Goal: Transaction & Acquisition: Purchase product/service

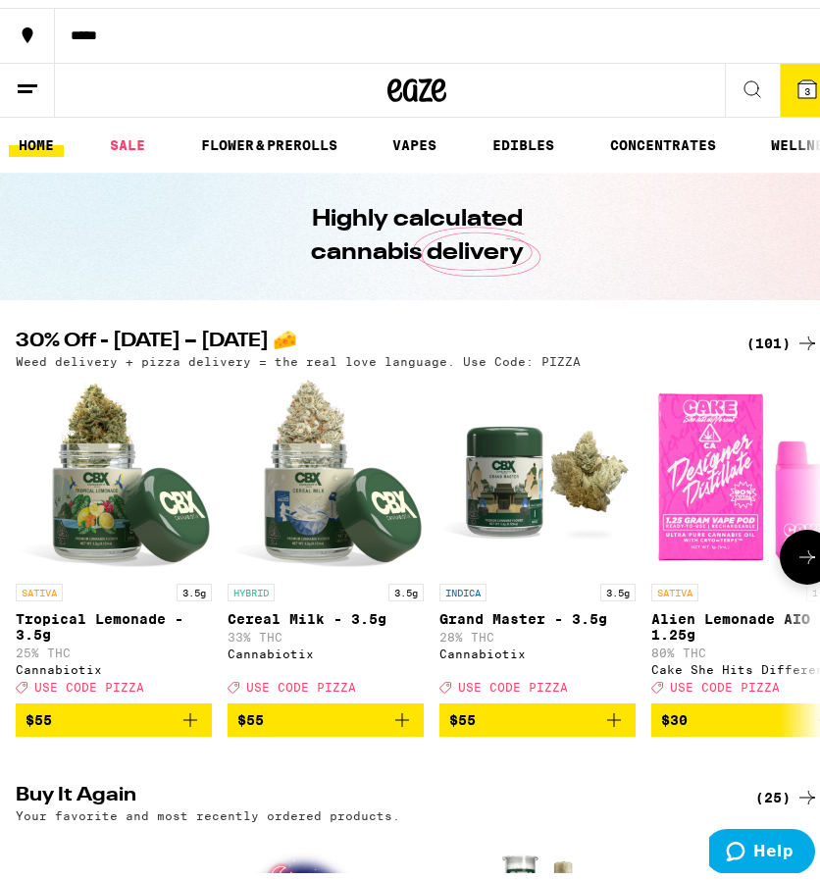
click at [790, 575] on button at bounding box center [807, 549] width 55 height 55
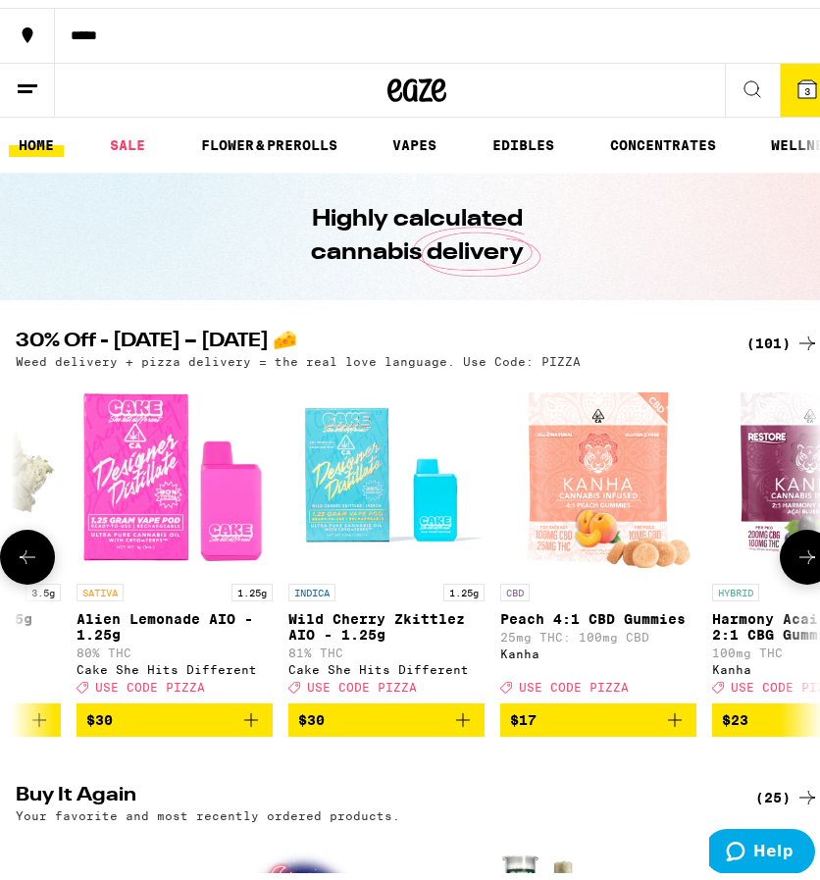
click at [790, 575] on button at bounding box center [807, 549] width 55 height 55
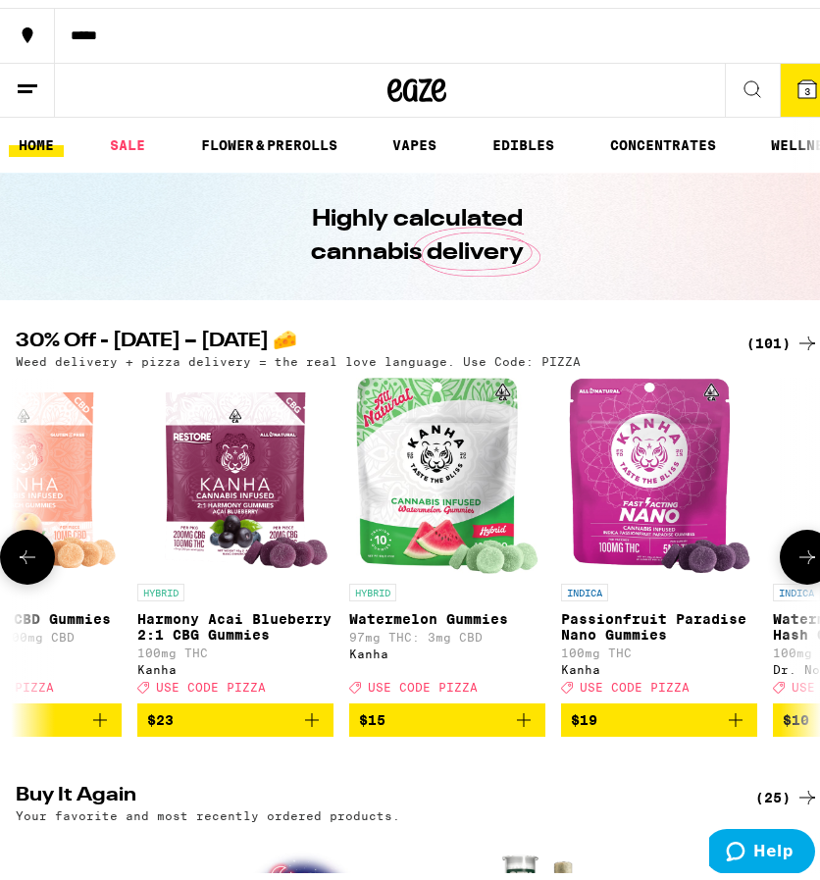
click at [790, 575] on button at bounding box center [807, 549] width 55 height 55
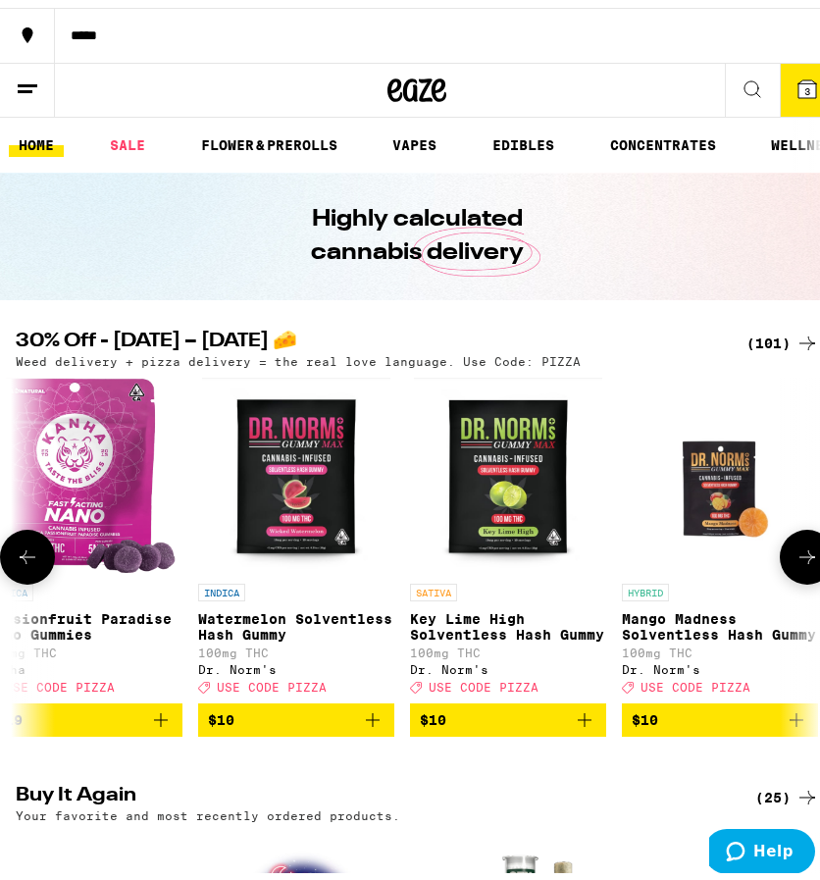
click at [790, 575] on button at bounding box center [807, 549] width 55 height 55
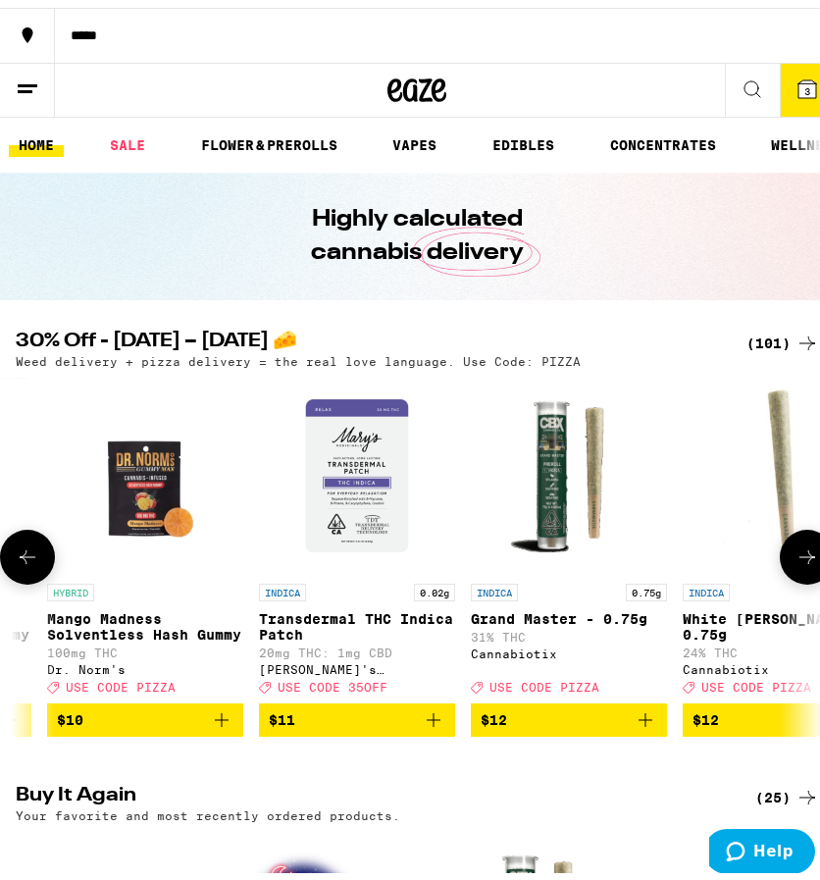
click at [790, 575] on button at bounding box center [807, 549] width 55 height 55
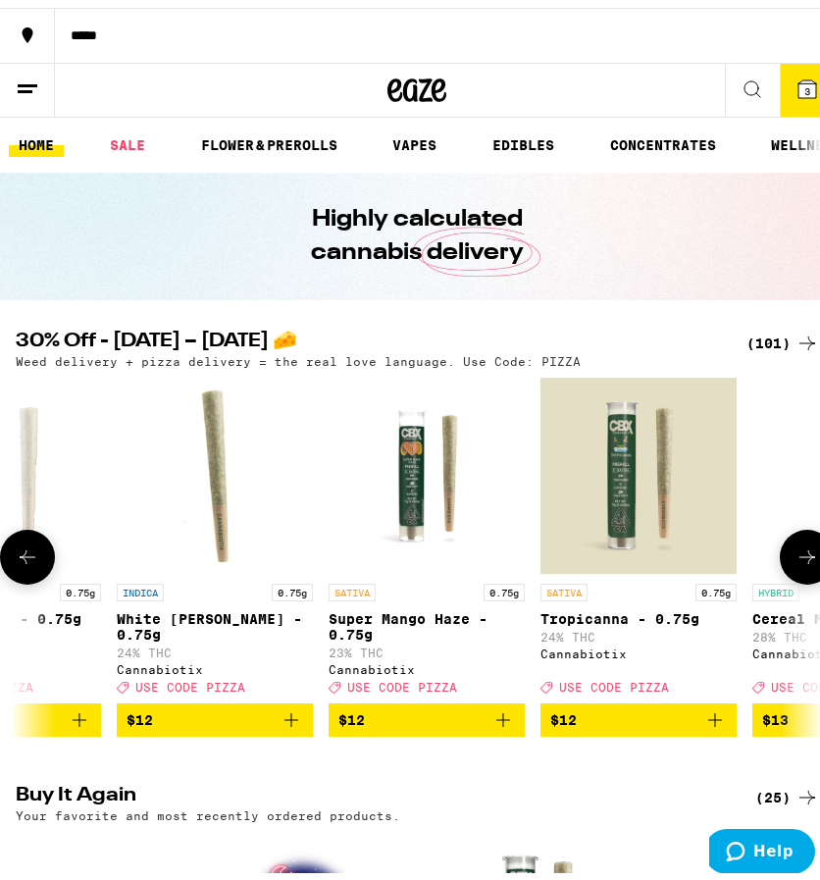
scroll to position [0, 2874]
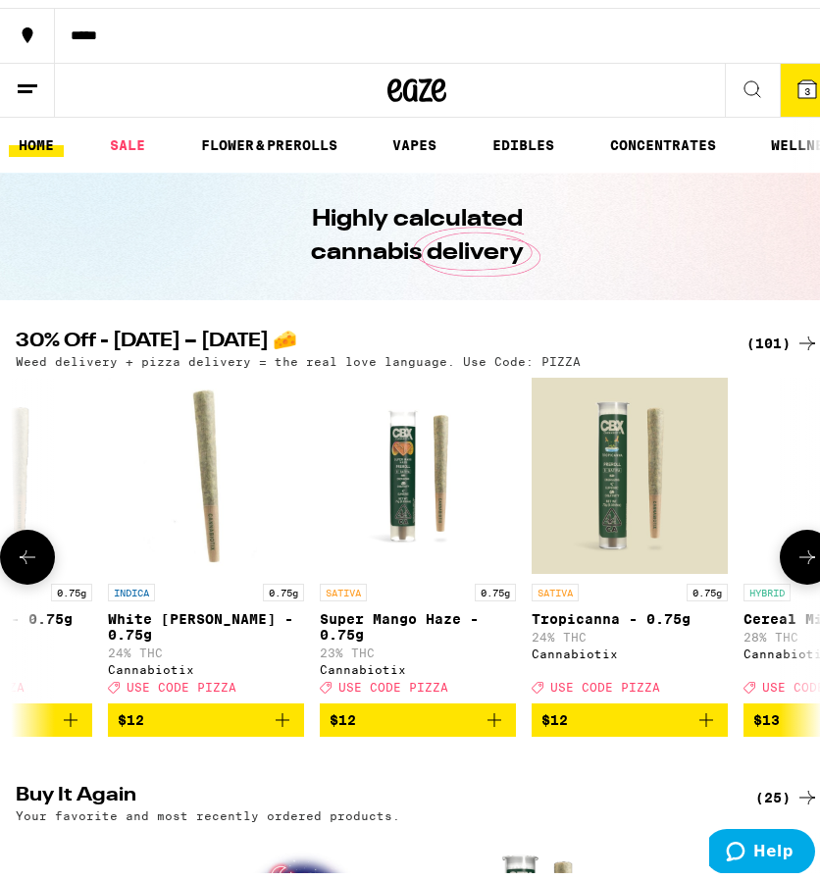
click at [790, 575] on button at bounding box center [807, 549] width 55 height 55
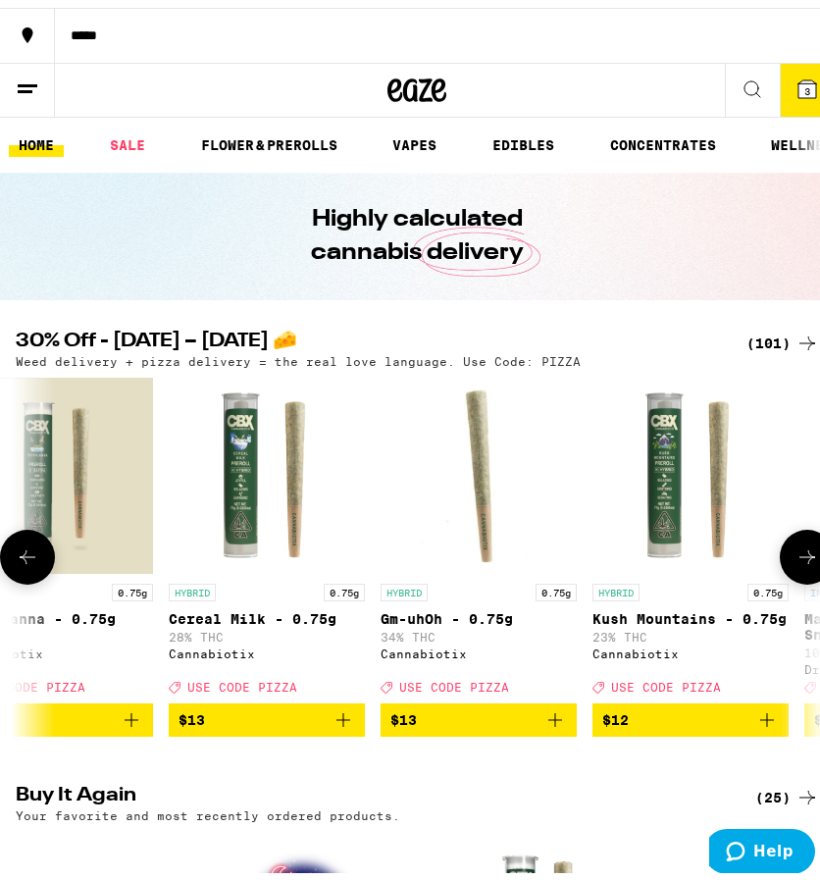
click at [790, 575] on button at bounding box center [807, 549] width 55 height 55
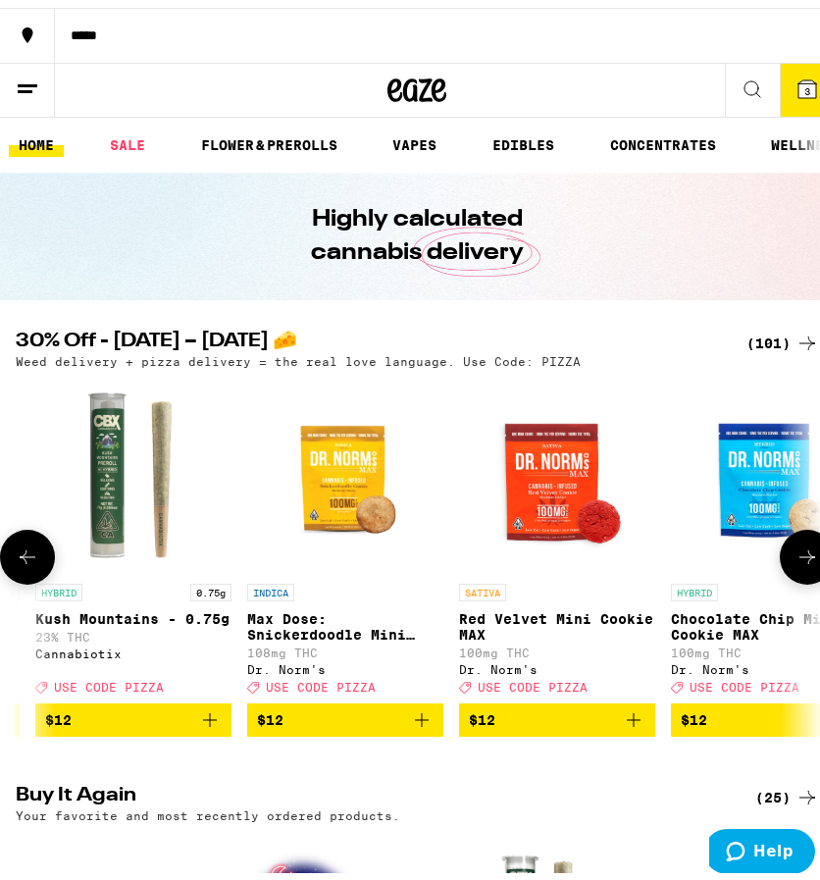
scroll to position [0, 4024]
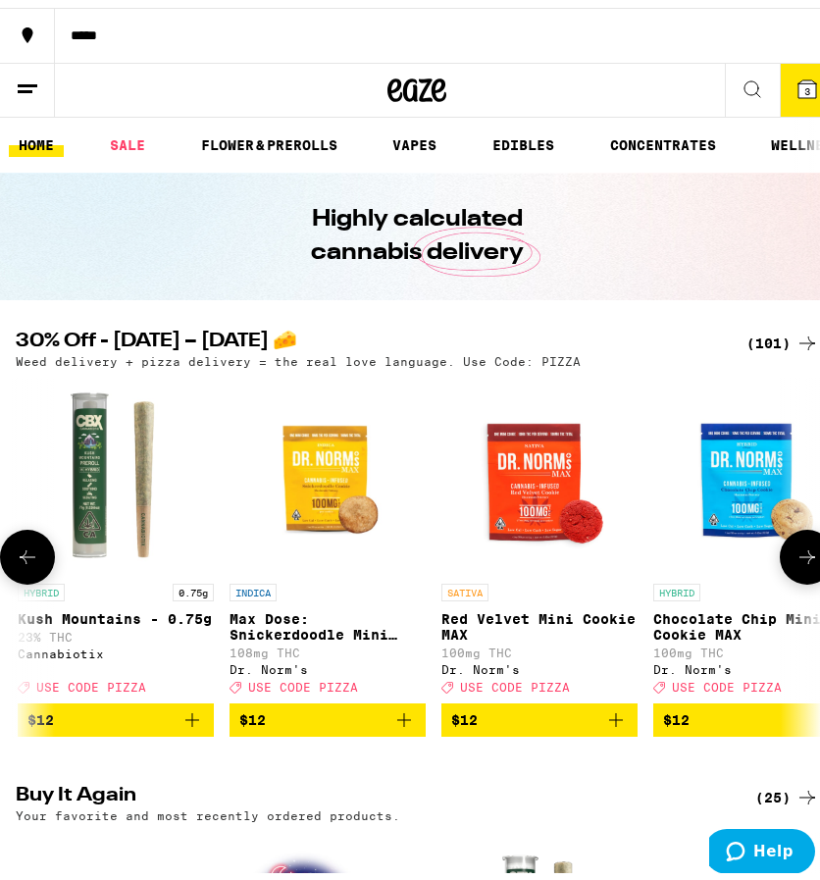
click at [790, 575] on button at bounding box center [807, 549] width 55 height 55
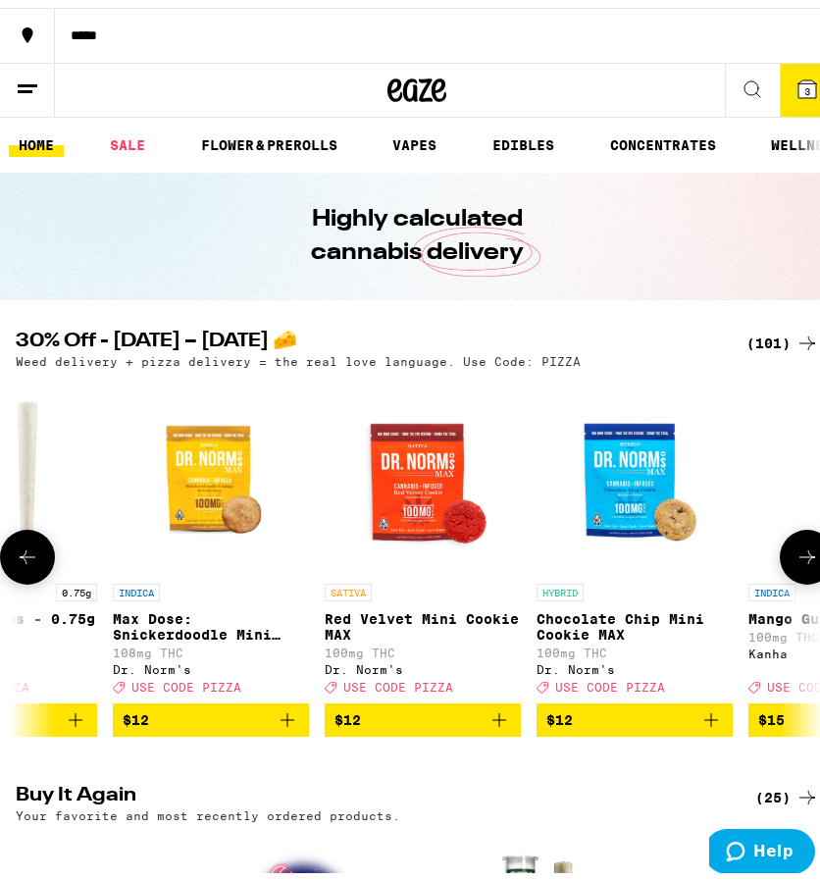
click at [790, 575] on button at bounding box center [807, 549] width 55 height 55
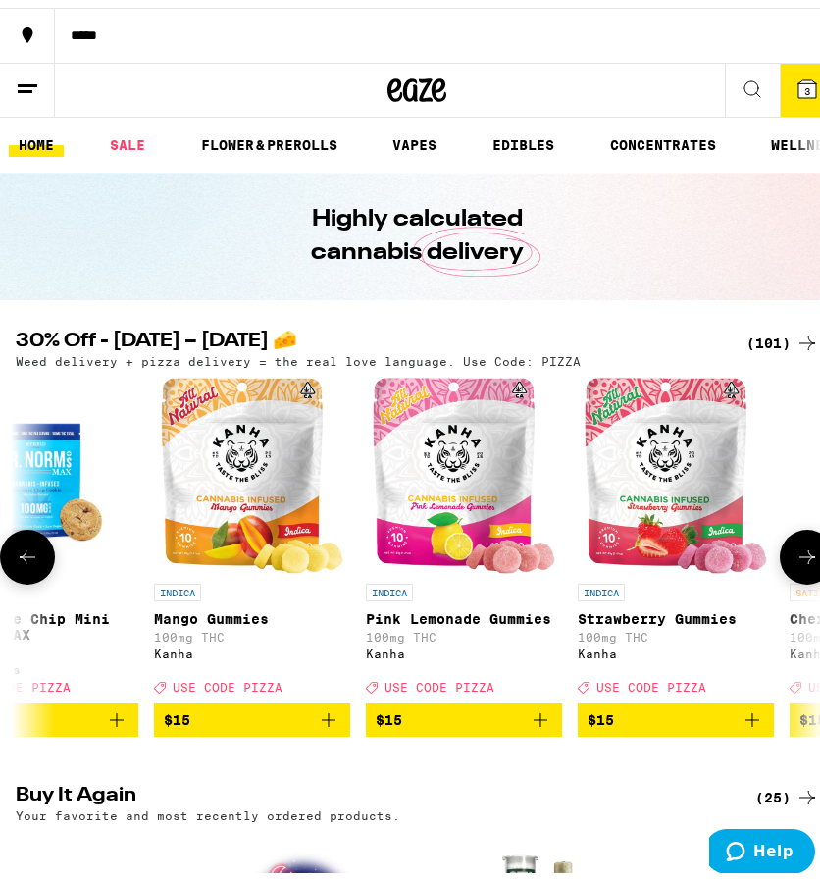
click at [790, 575] on button at bounding box center [807, 549] width 55 height 55
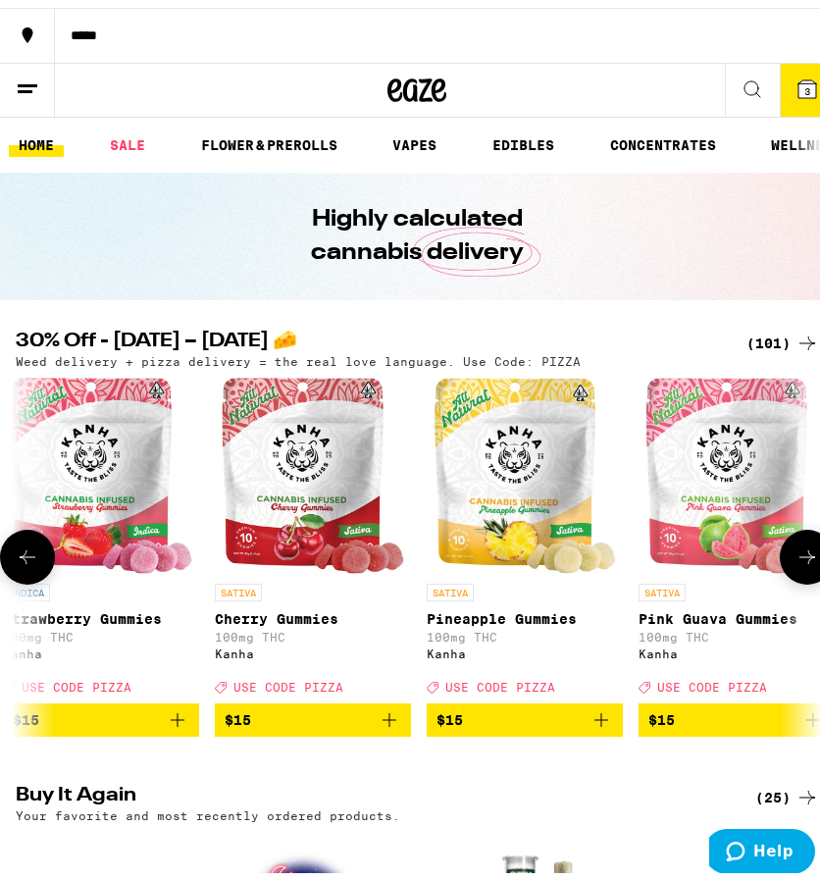
click at [790, 575] on button at bounding box center [807, 549] width 55 height 55
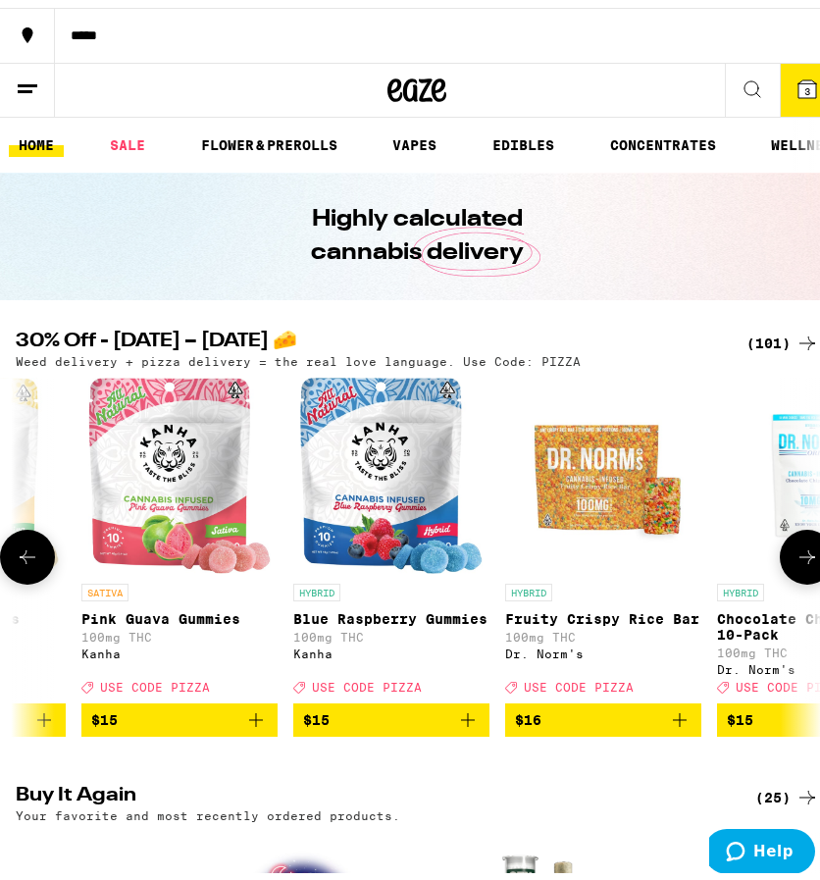
click at [790, 575] on button at bounding box center [807, 549] width 55 height 55
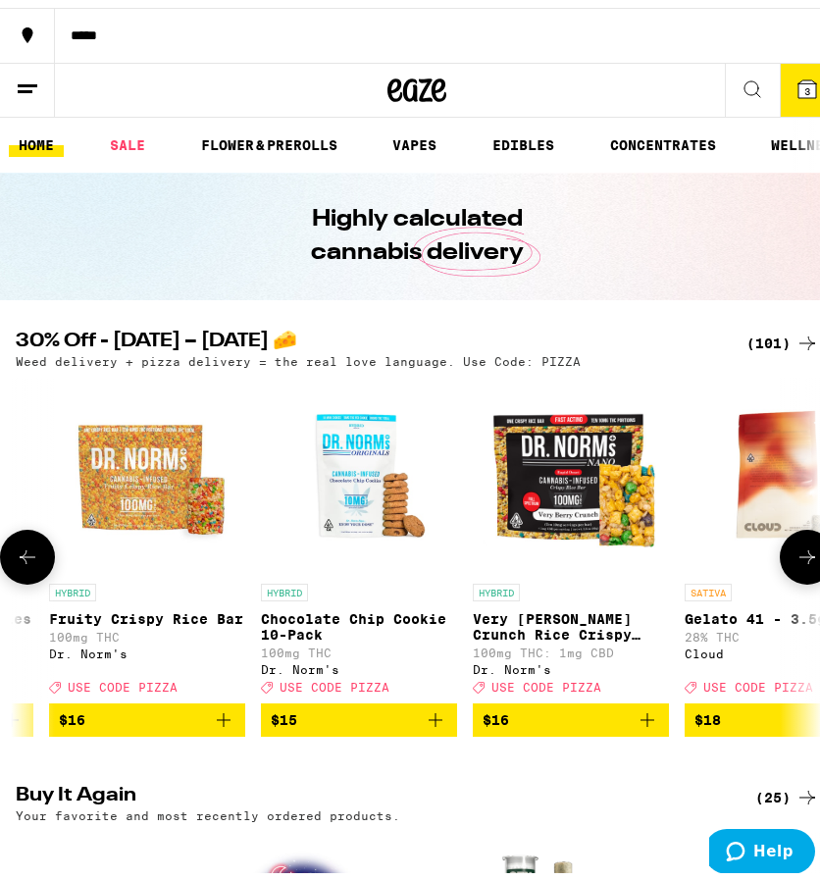
click at [790, 575] on button at bounding box center [807, 549] width 55 height 55
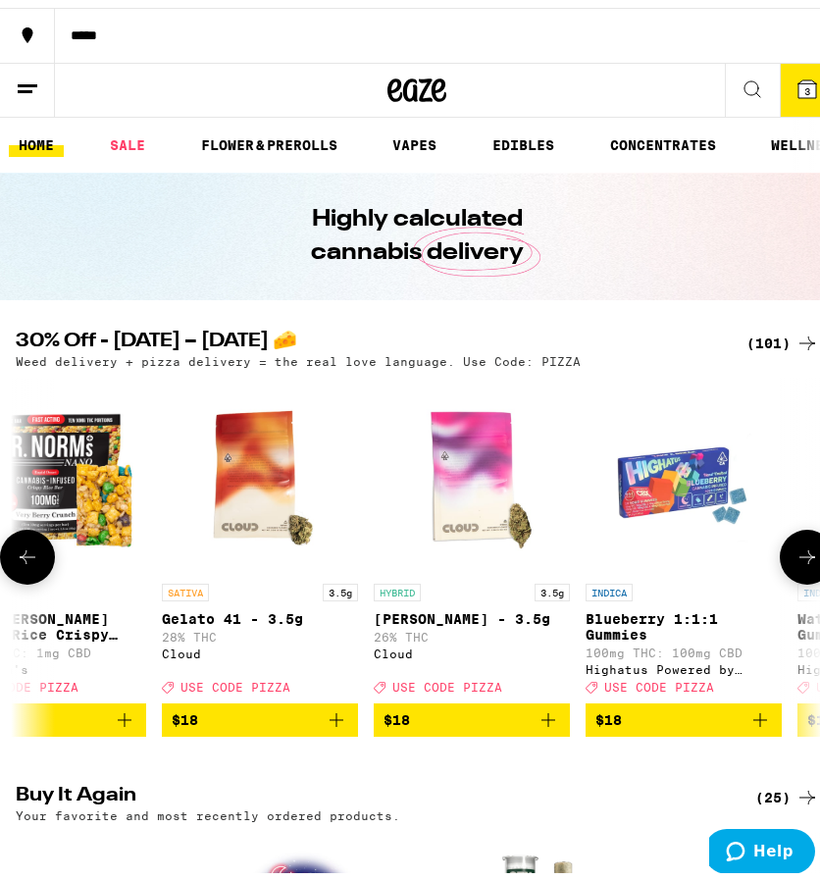
click at [790, 575] on button at bounding box center [807, 549] width 55 height 55
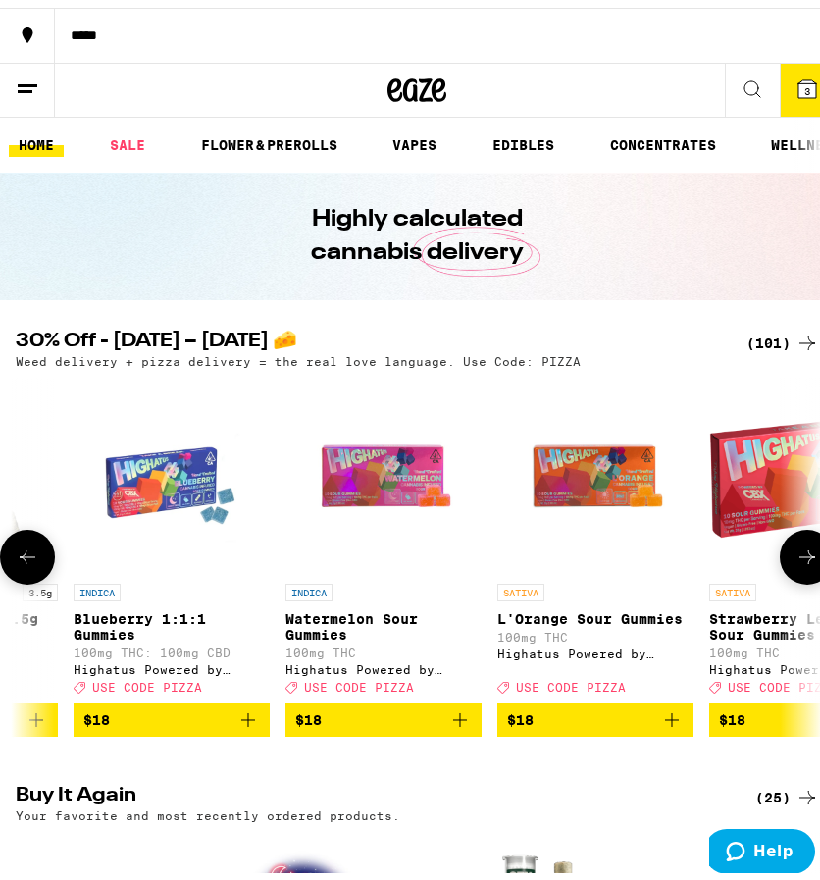
click at [790, 575] on button at bounding box center [807, 549] width 55 height 55
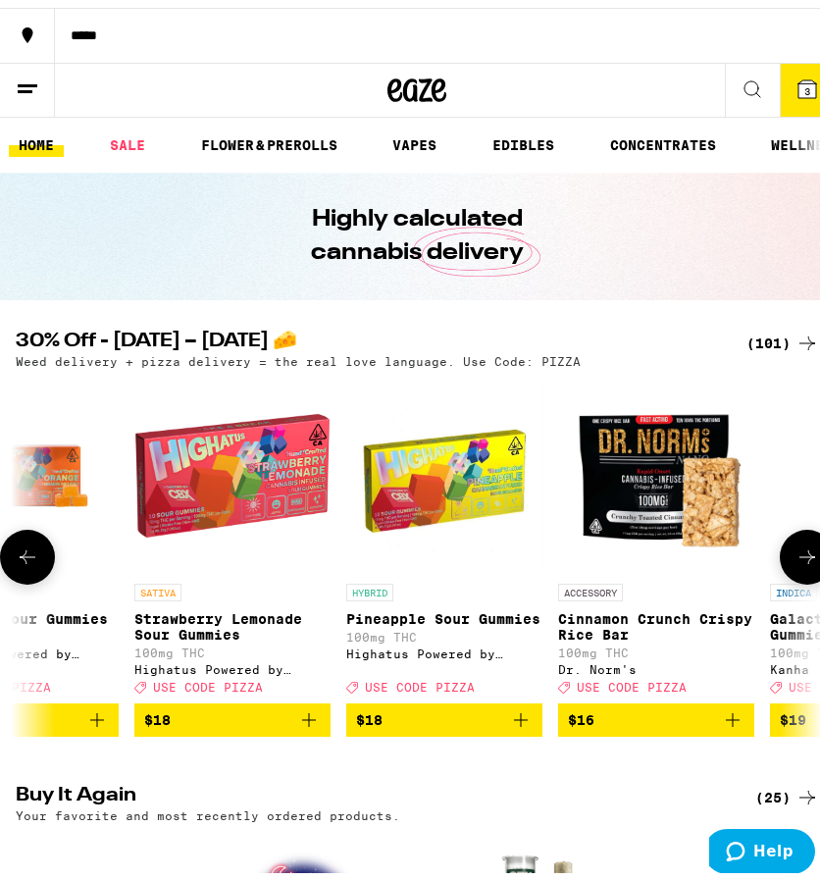
click at [790, 575] on button at bounding box center [807, 549] width 55 height 55
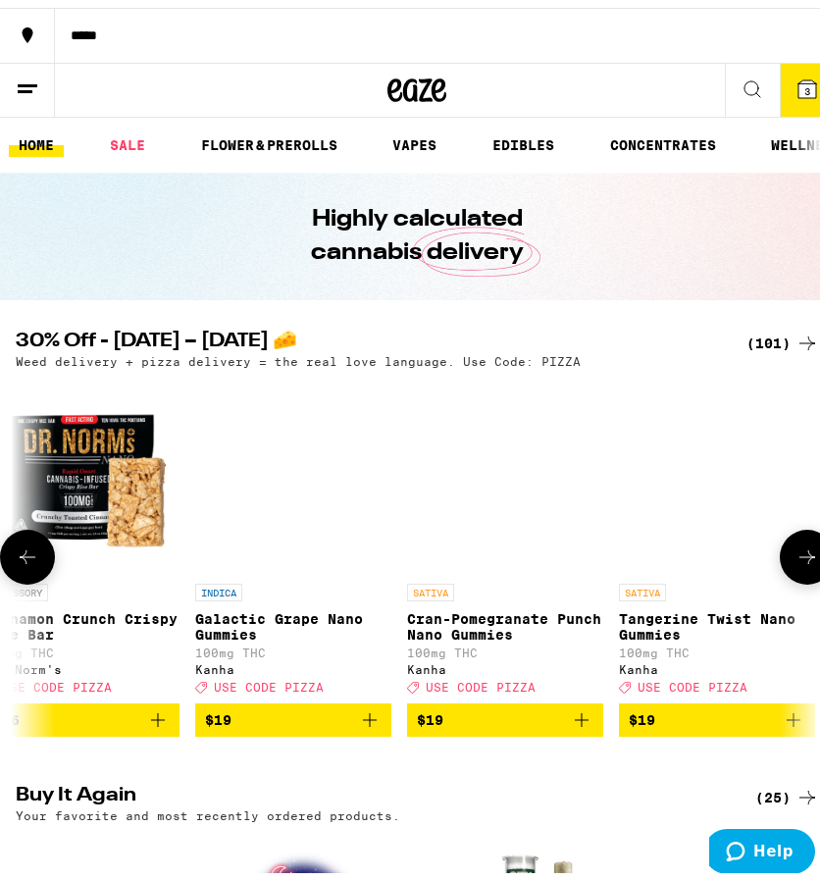
click at [790, 575] on button at bounding box center [807, 549] width 55 height 55
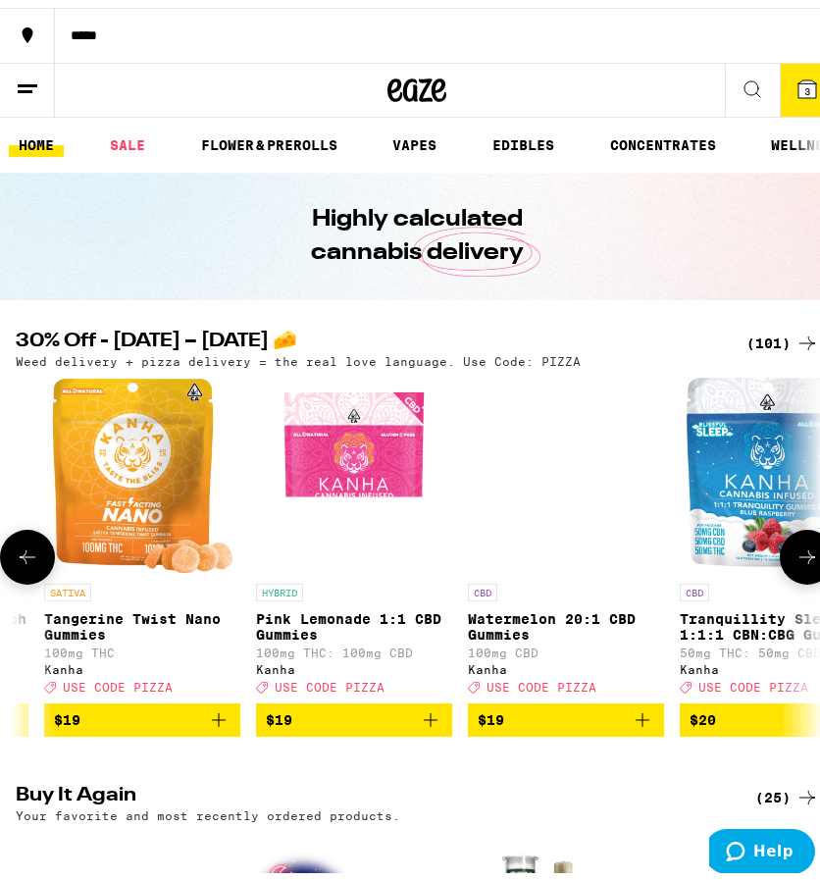
click at [790, 575] on button at bounding box center [807, 549] width 55 height 55
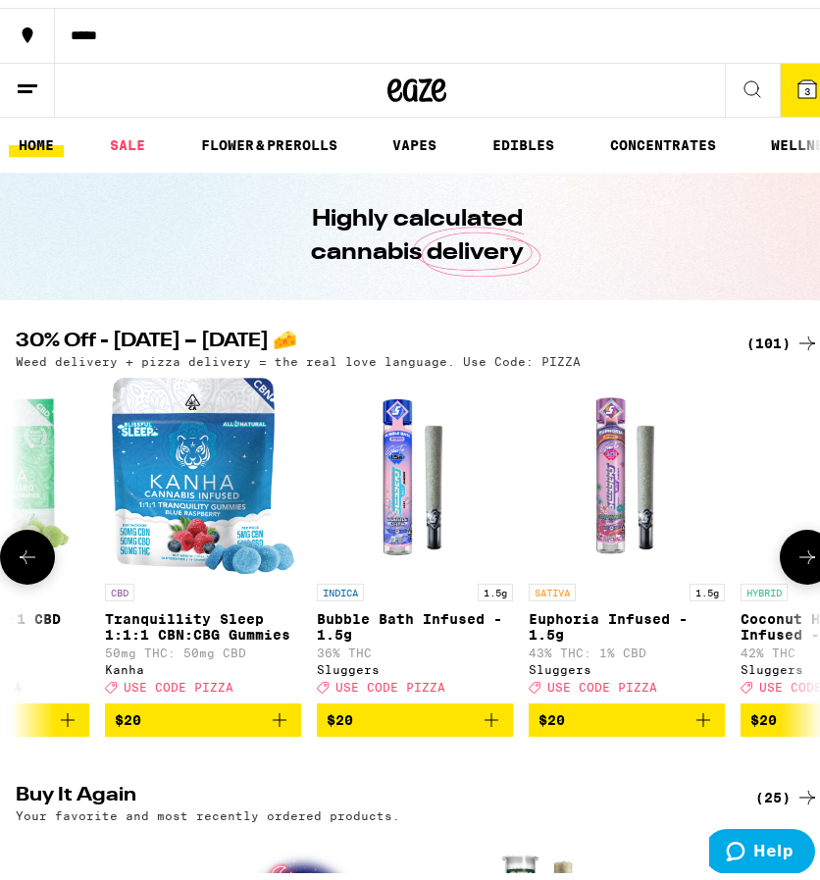
click at [790, 575] on button at bounding box center [807, 549] width 55 height 55
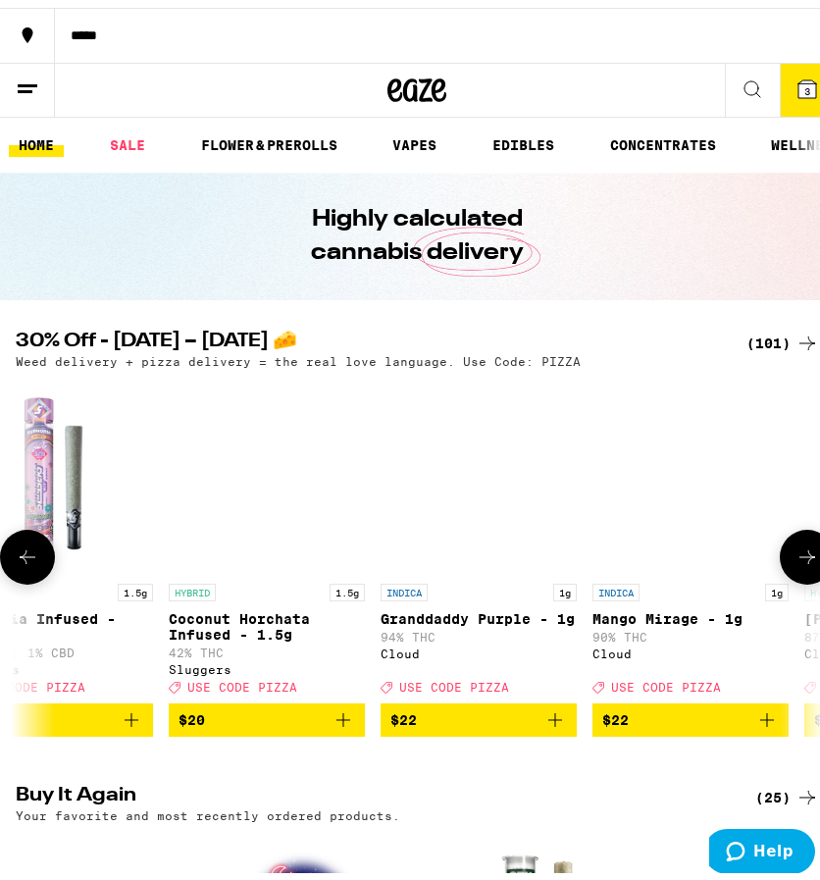
scroll to position [0, 10233]
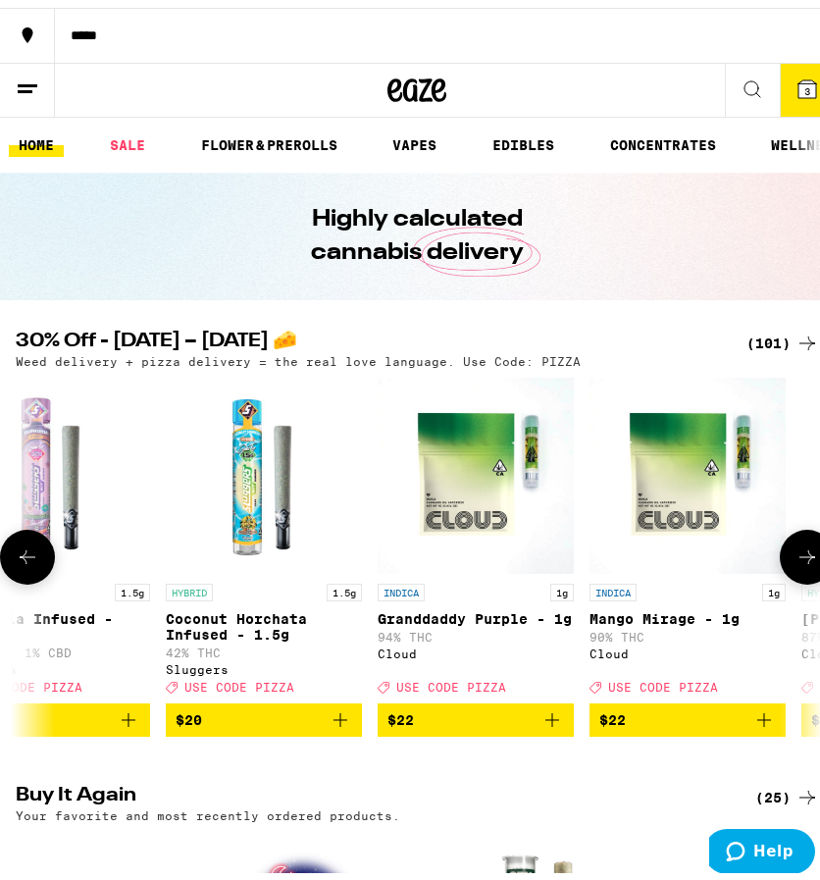
click at [790, 575] on button at bounding box center [807, 549] width 55 height 55
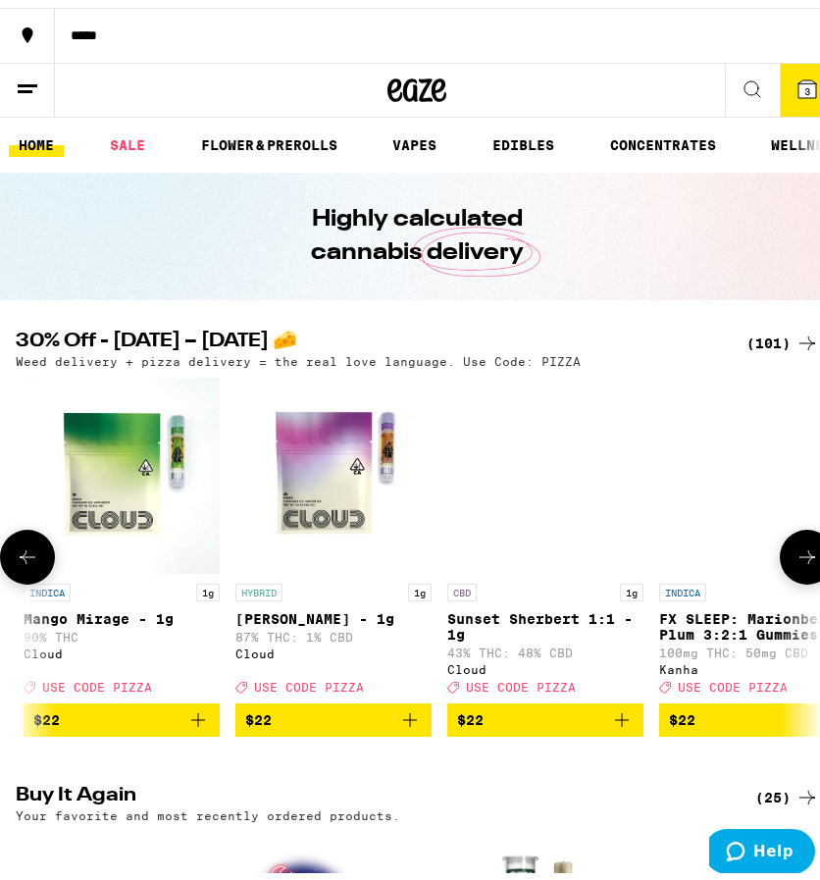
scroll to position [0, 10808]
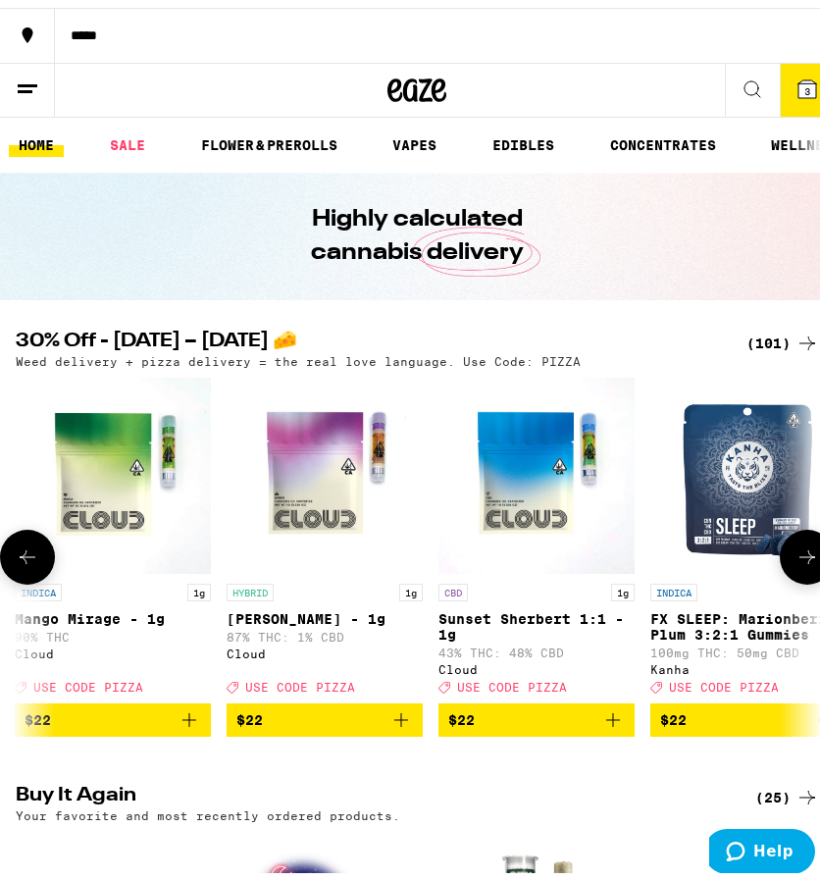
click at [790, 575] on button at bounding box center [807, 549] width 55 height 55
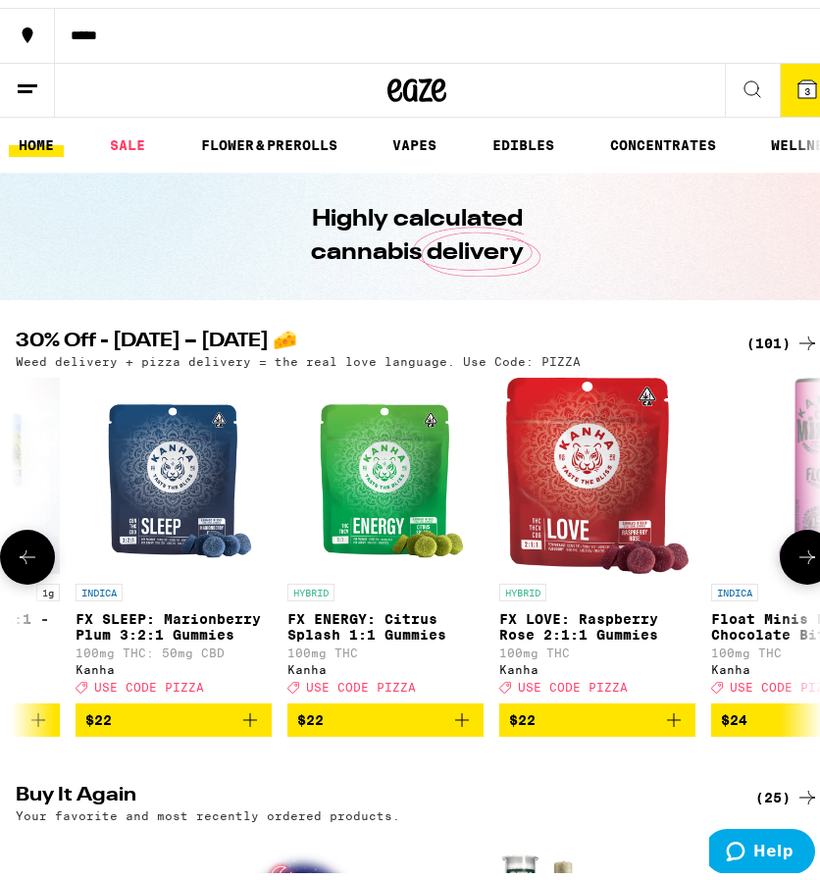
click at [790, 575] on button at bounding box center [807, 549] width 55 height 55
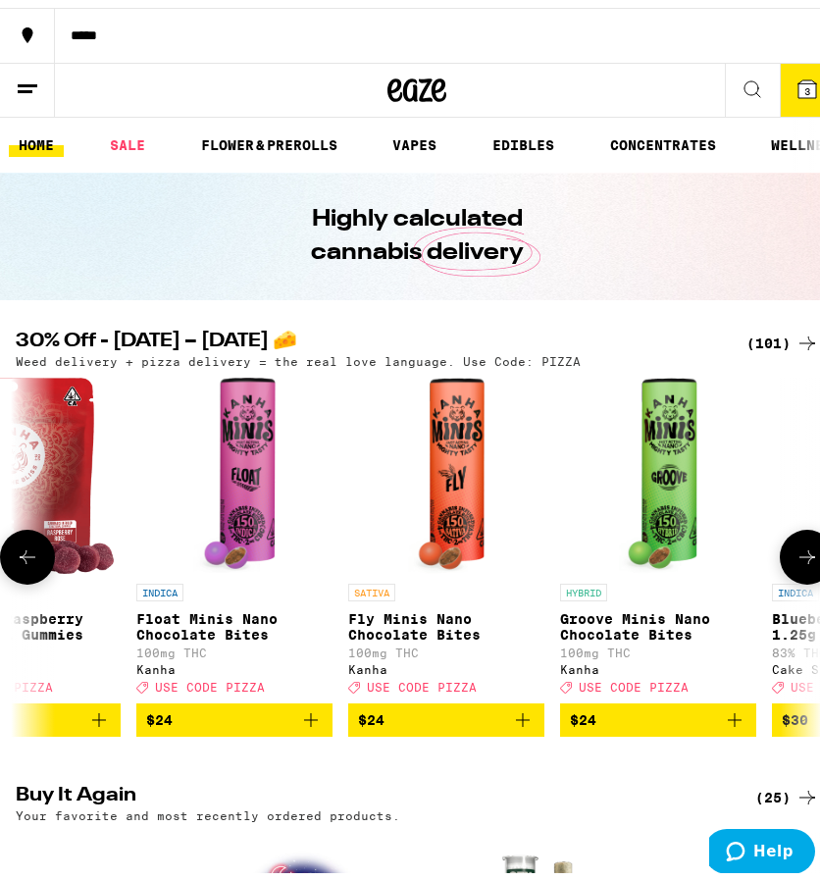
click at [790, 575] on button at bounding box center [807, 549] width 55 height 55
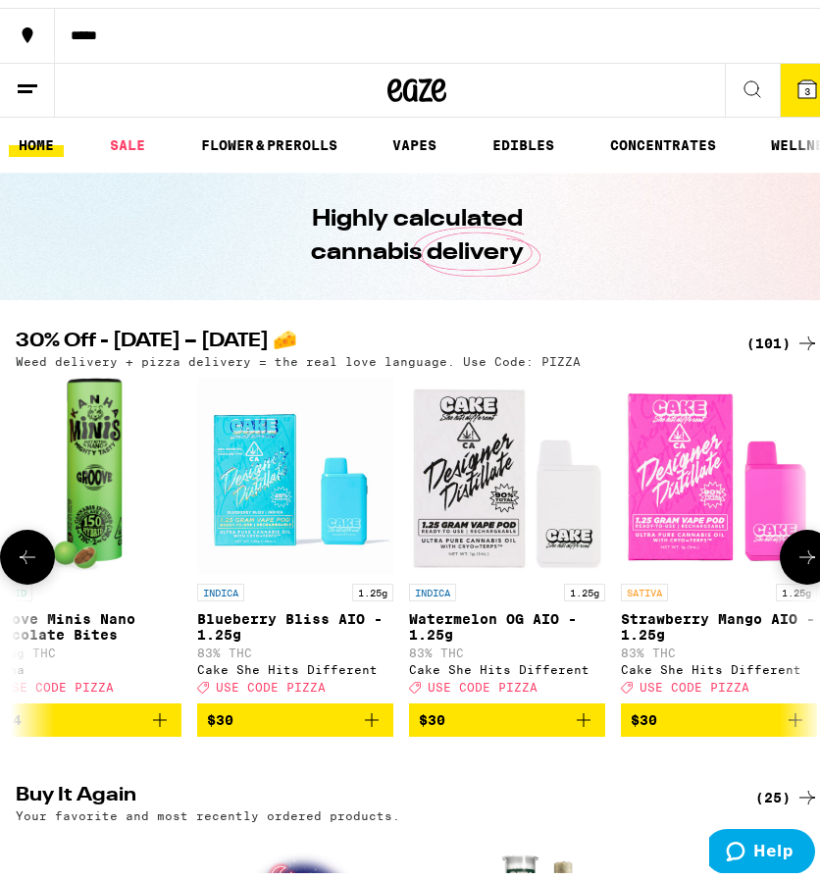
click at [790, 575] on button at bounding box center [807, 549] width 55 height 55
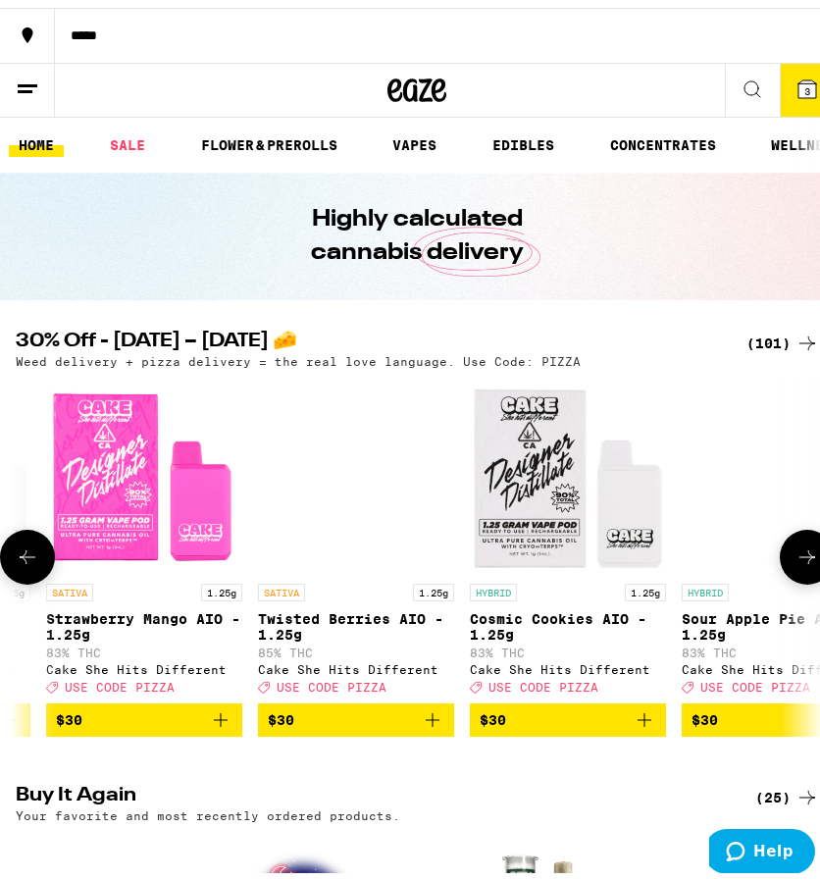
click at [790, 575] on button at bounding box center [807, 549] width 55 height 55
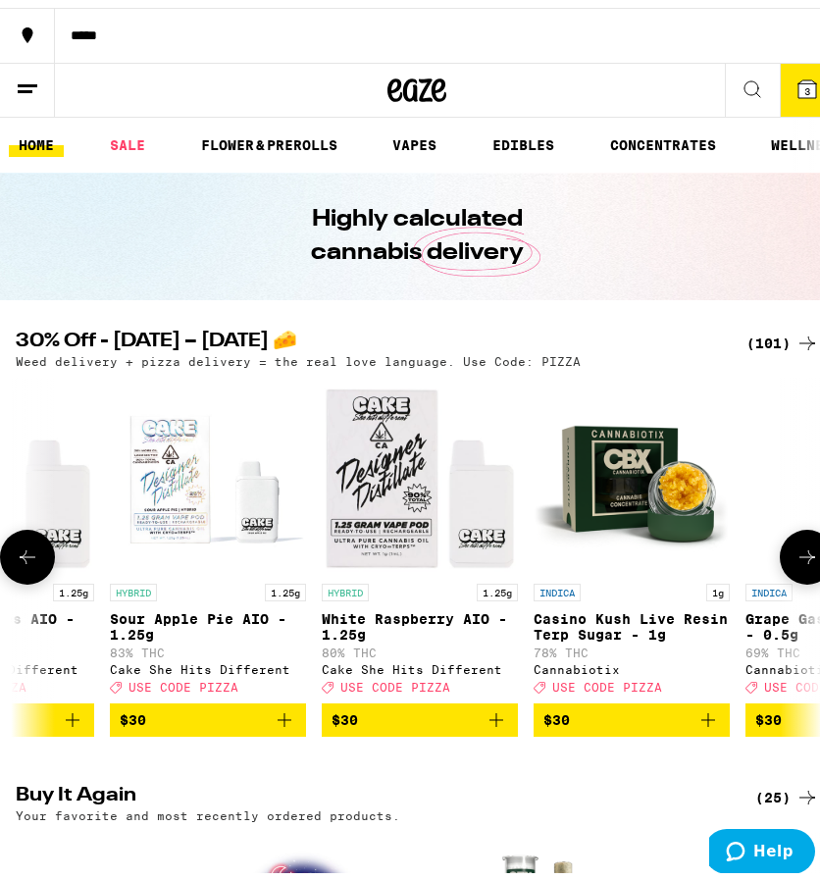
click at [790, 575] on button at bounding box center [807, 549] width 55 height 55
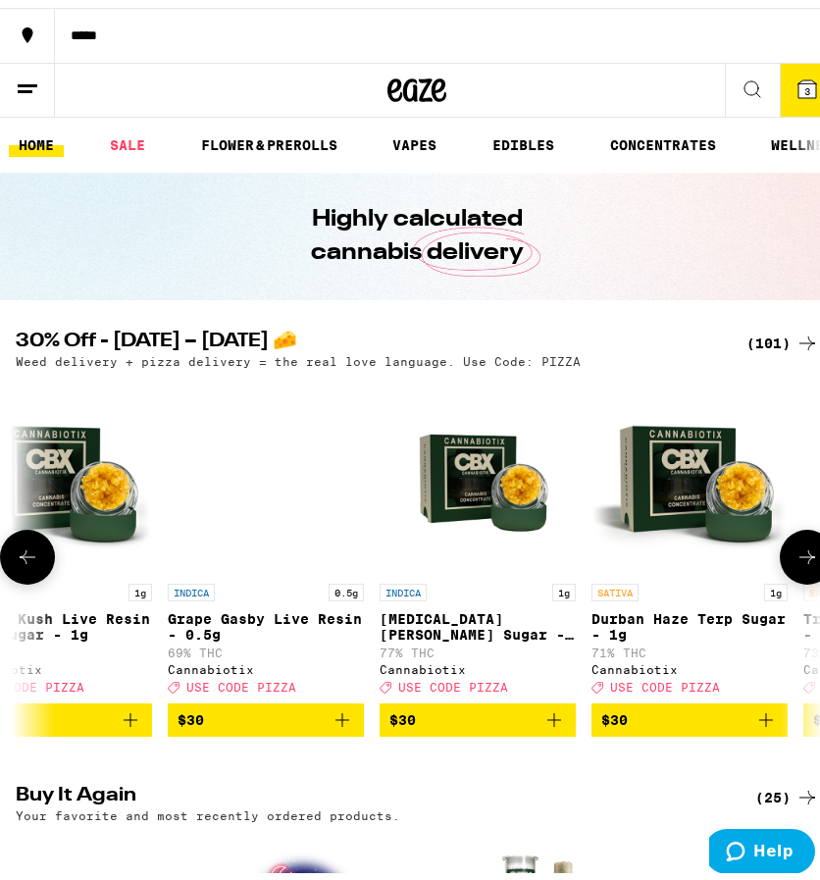
click at [790, 575] on button at bounding box center [807, 549] width 55 height 55
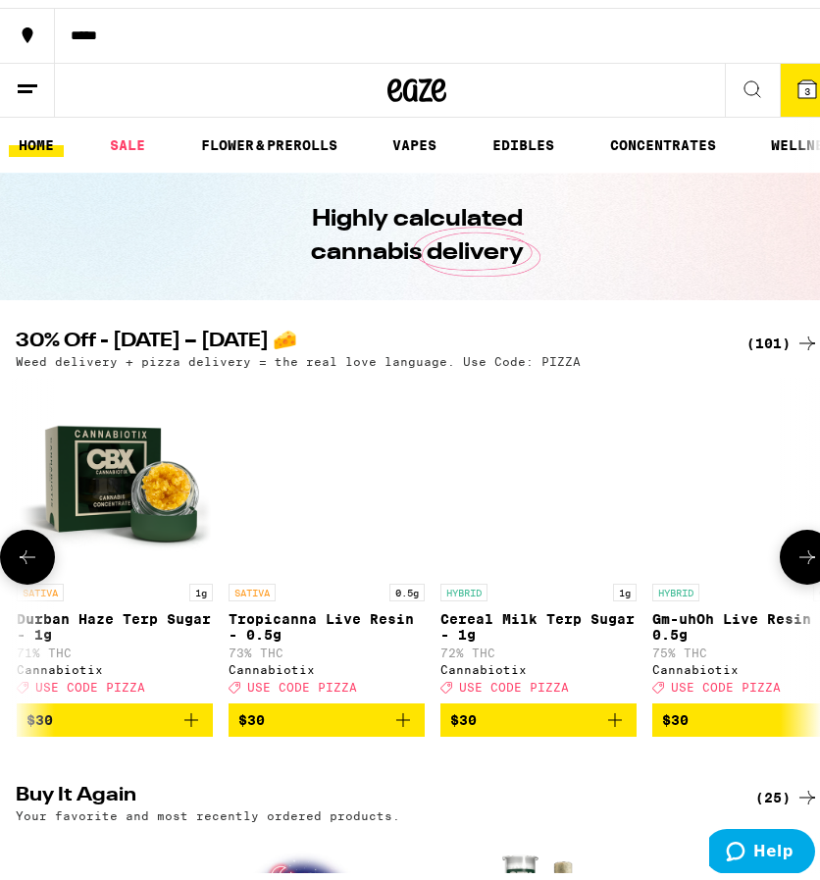
click at [790, 575] on button at bounding box center [807, 549] width 55 height 55
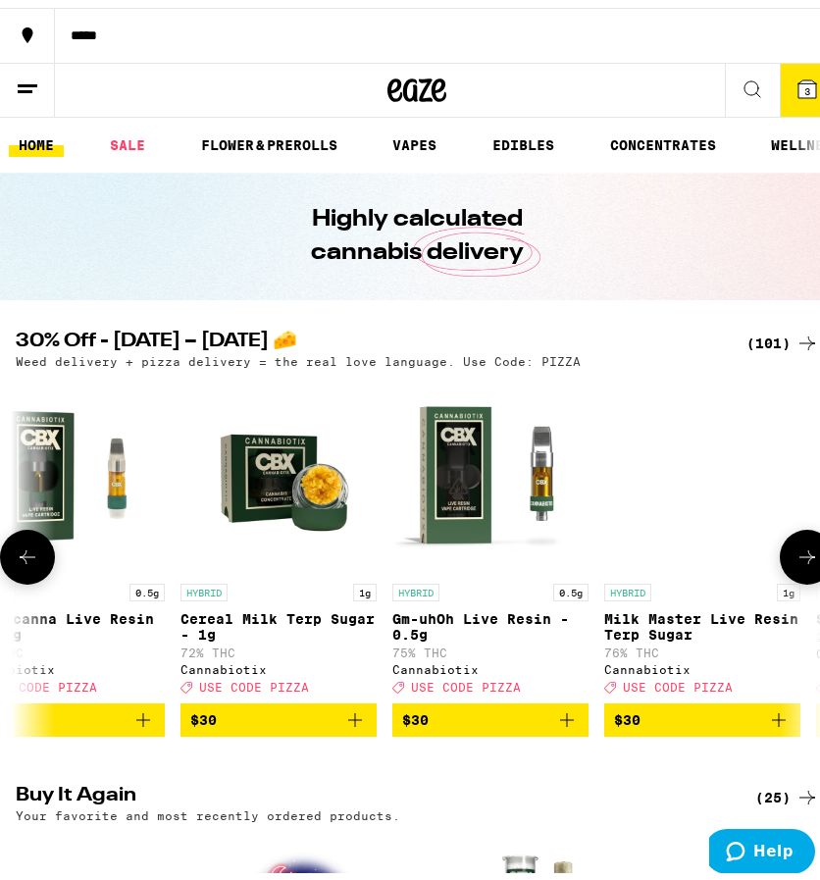
click at [790, 575] on button at bounding box center [807, 549] width 55 height 55
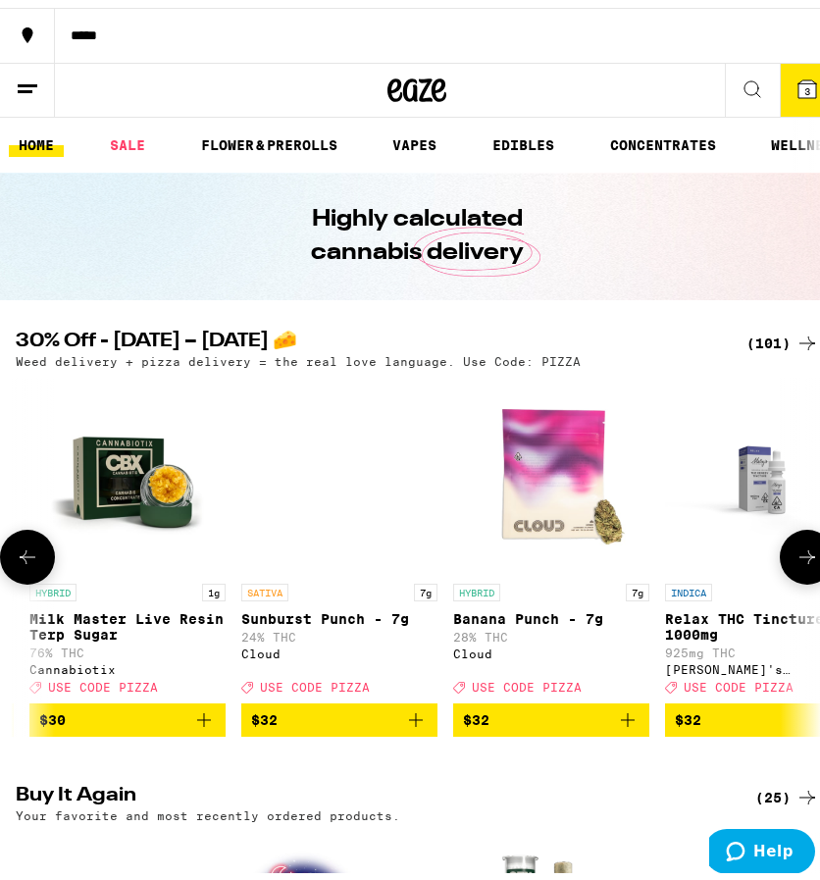
click at [790, 575] on button at bounding box center [807, 549] width 55 height 55
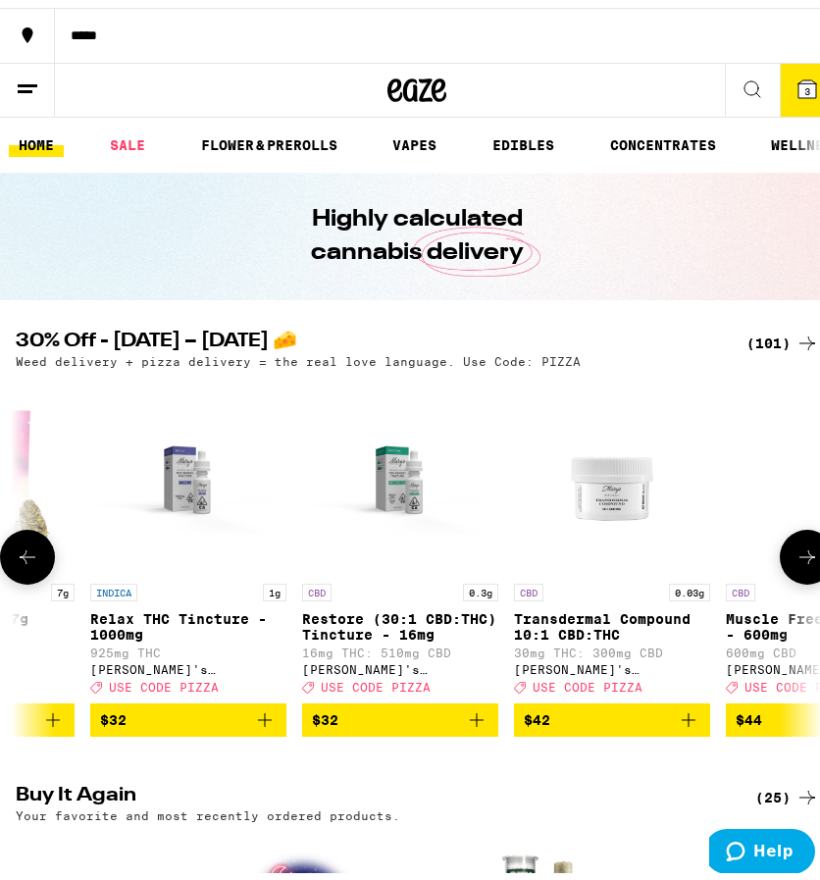
click at [790, 575] on button at bounding box center [807, 549] width 55 height 55
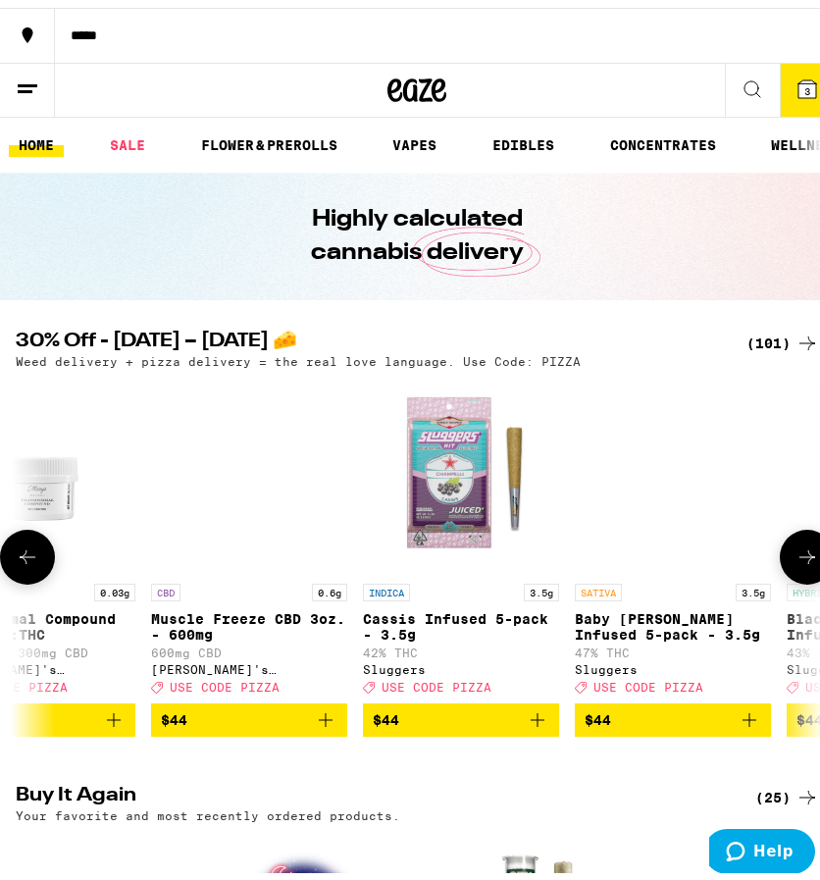
click at [790, 575] on button at bounding box center [807, 549] width 55 height 55
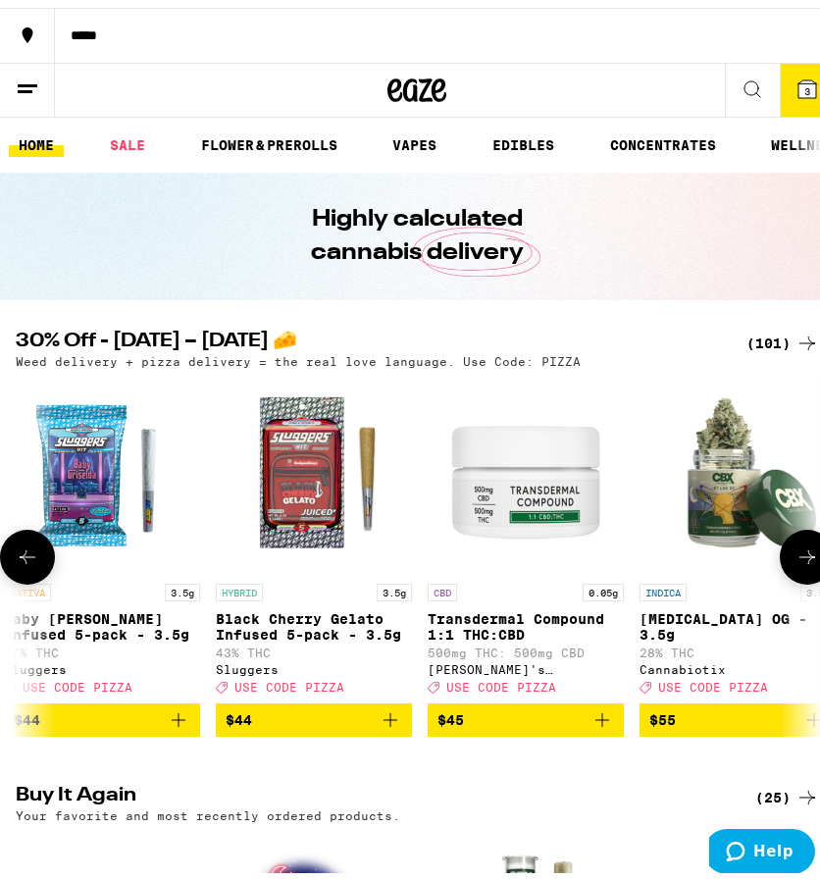
scroll to position [0, 17391]
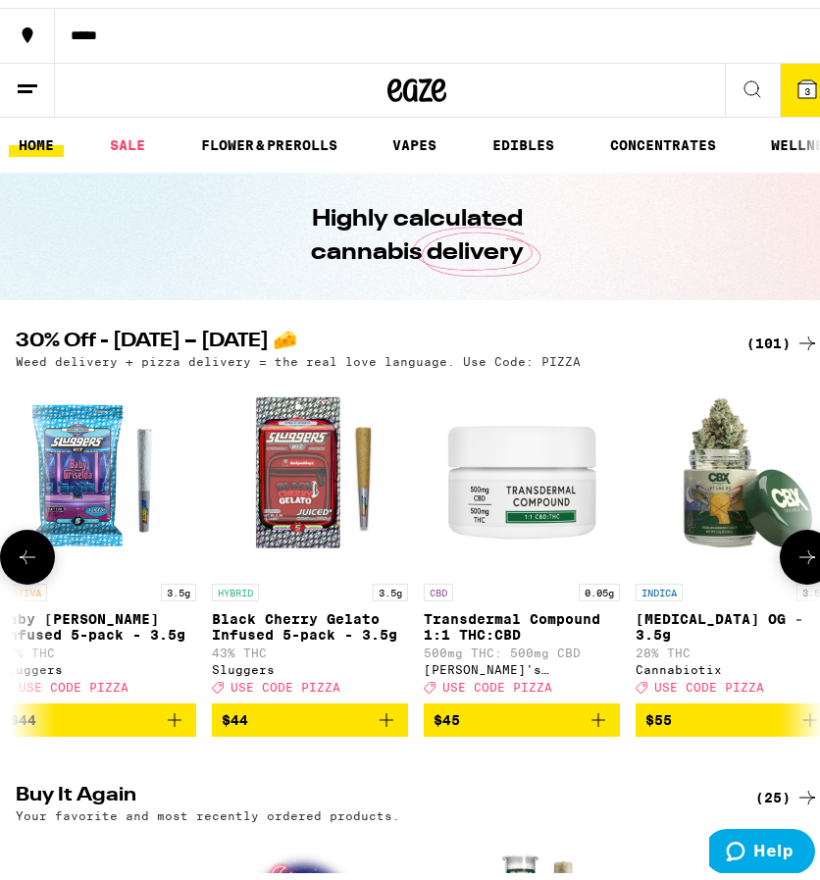
click at [790, 575] on button at bounding box center [807, 549] width 55 height 55
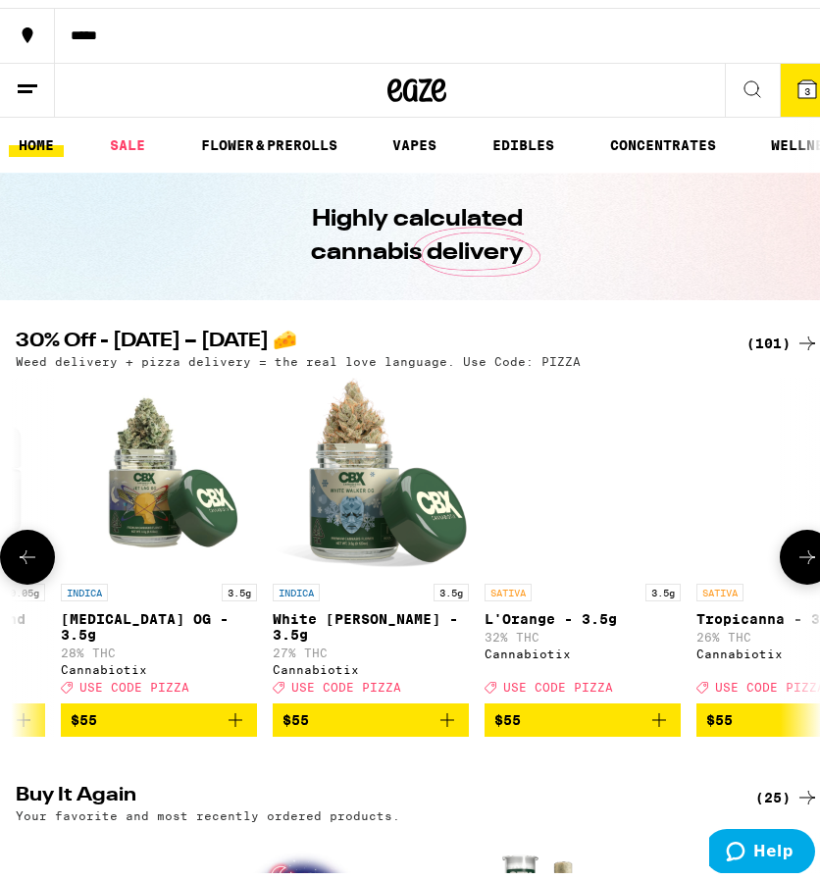
click at [790, 575] on button at bounding box center [807, 549] width 55 height 55
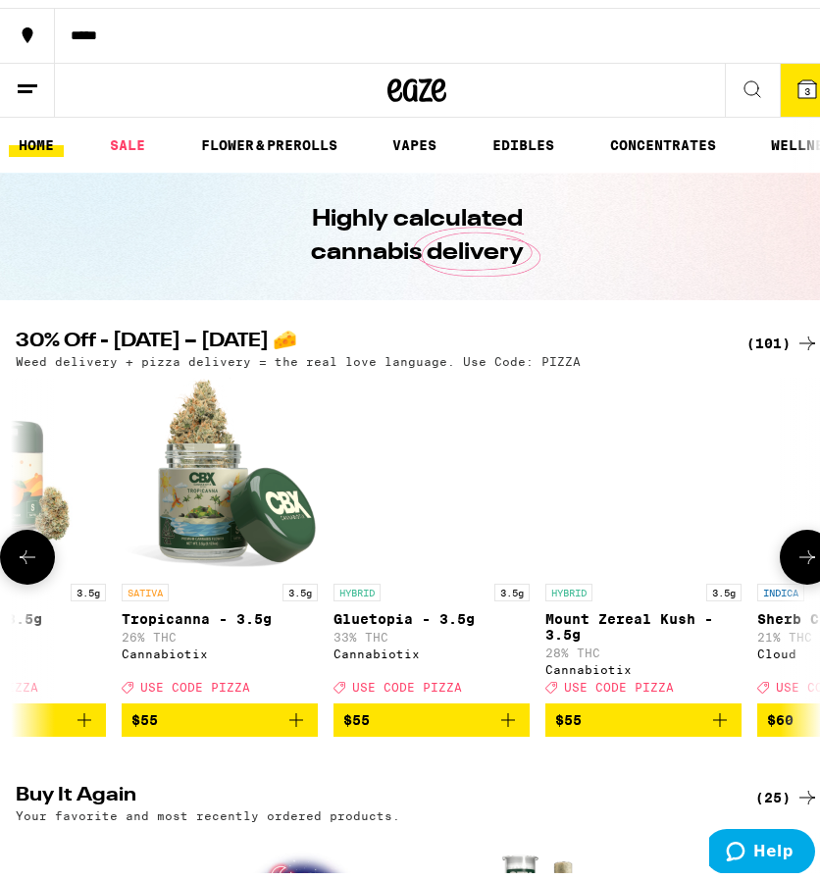
click at [790, 575] on button at bounding box center [807, 549] width 55 height 55
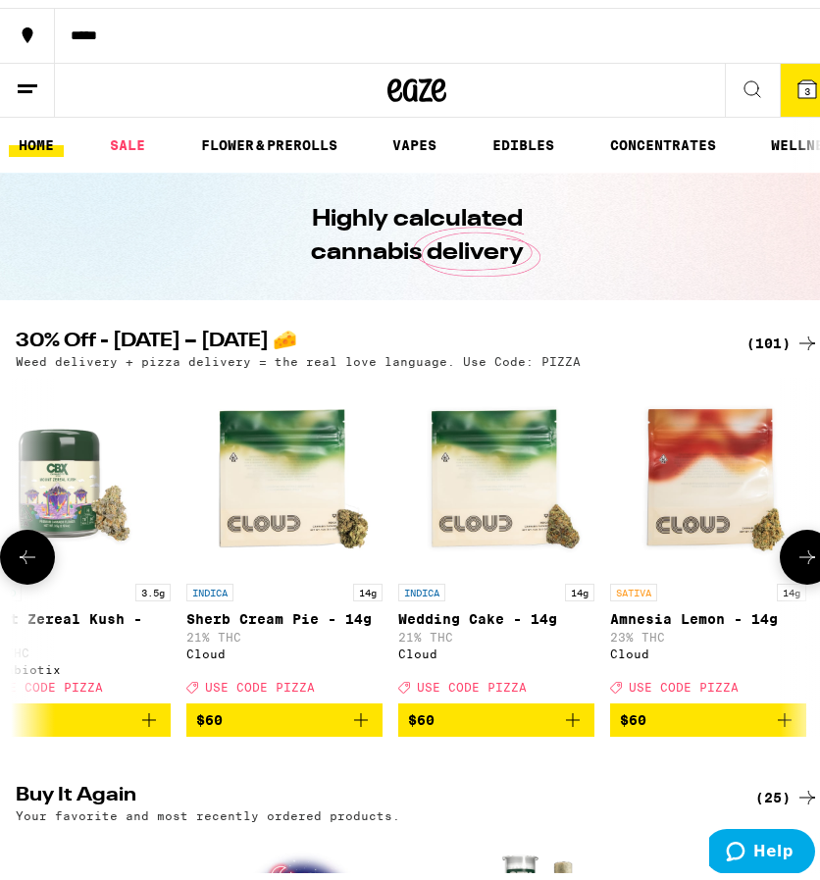
scroll to position [0, 19116]
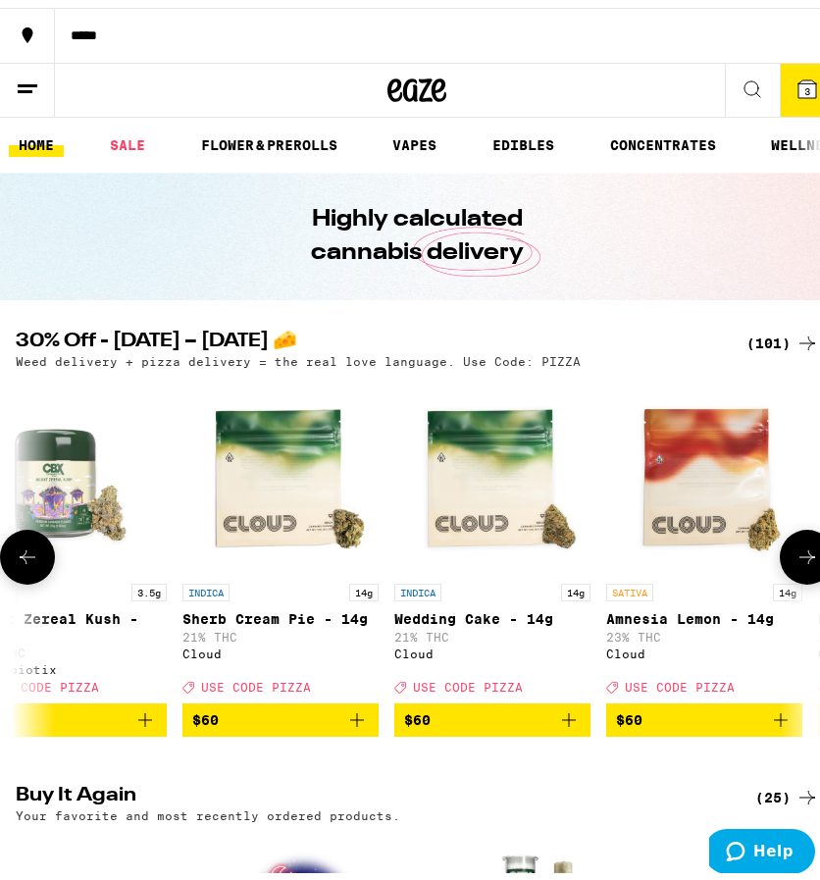
click at [790, 575] on button at bounding box center [807, 549] width 55 height 55
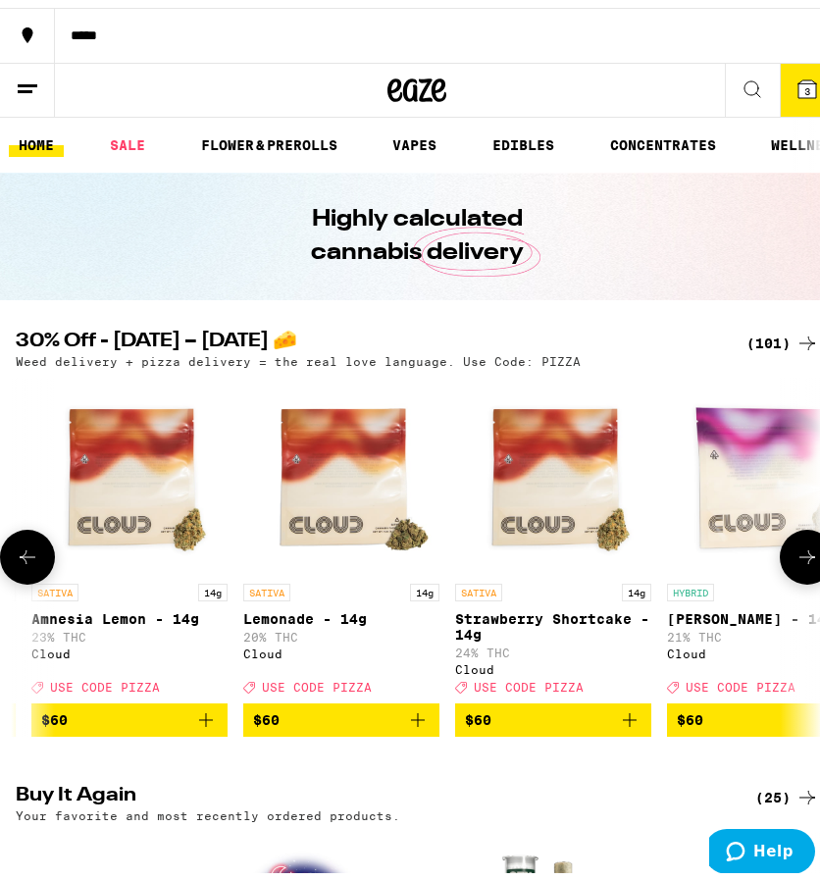
click at [790, 575] on button at bounding box center [807, 549] width 55 height 55
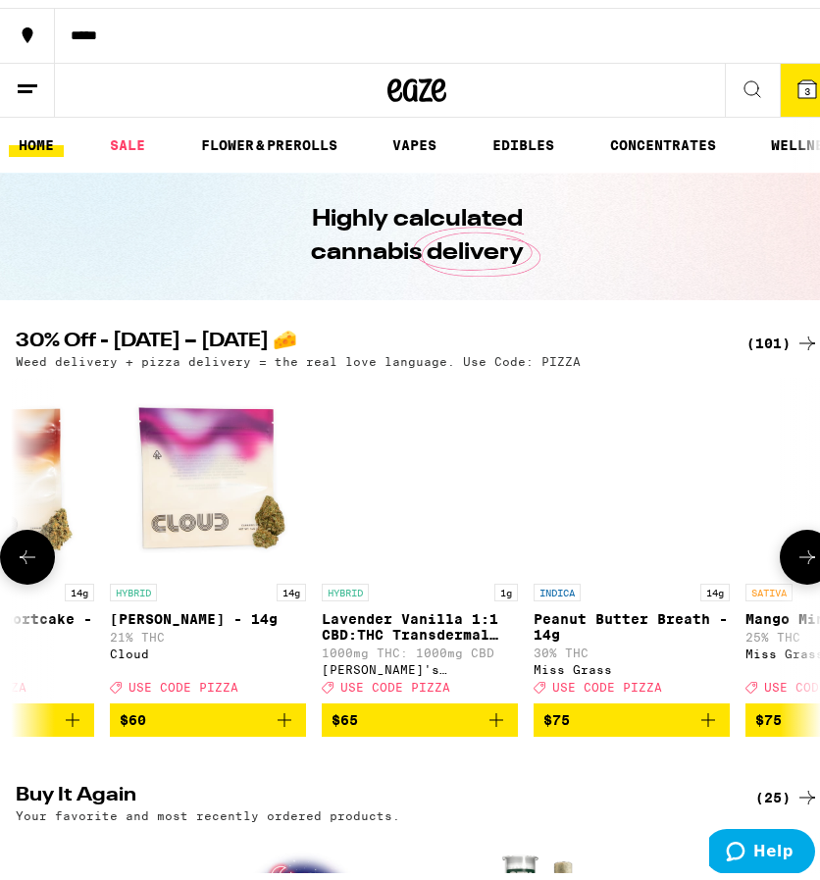
scroll to position [0, 20265]
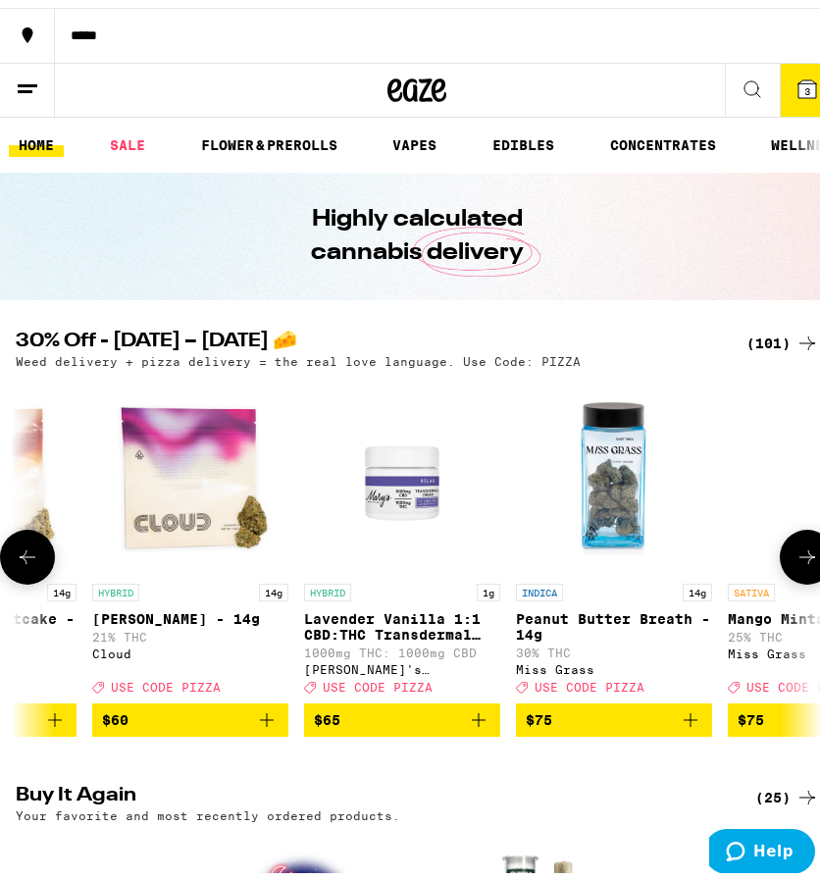
click at [790, 575] on button at bounding box center [807, 549] width 55 height 55
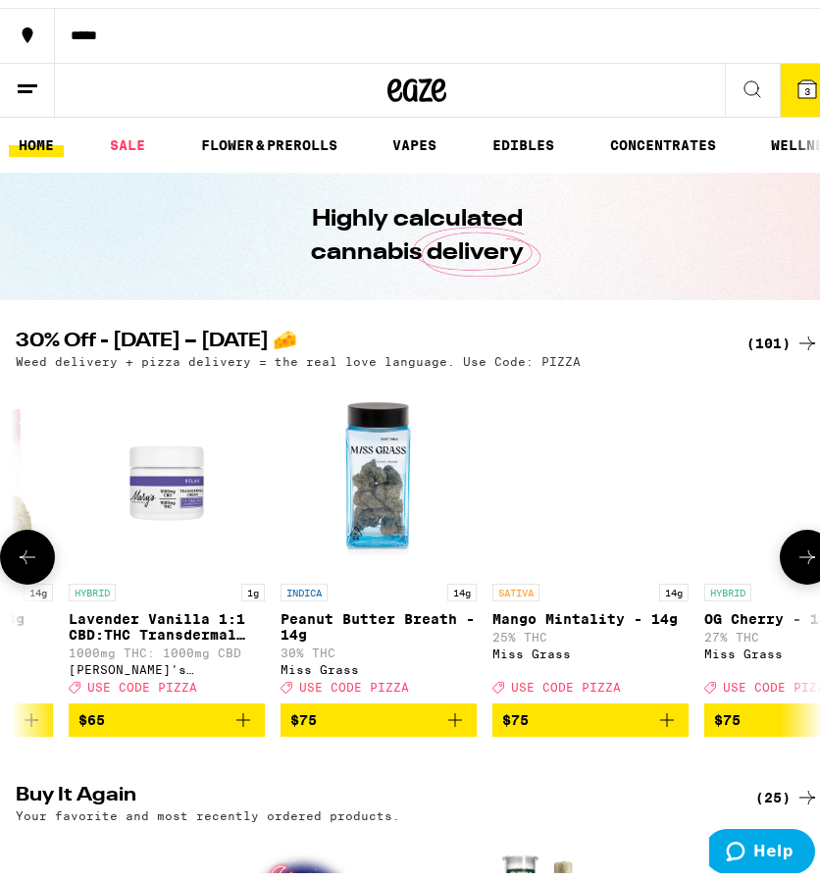
scroll to position [0, 20613]
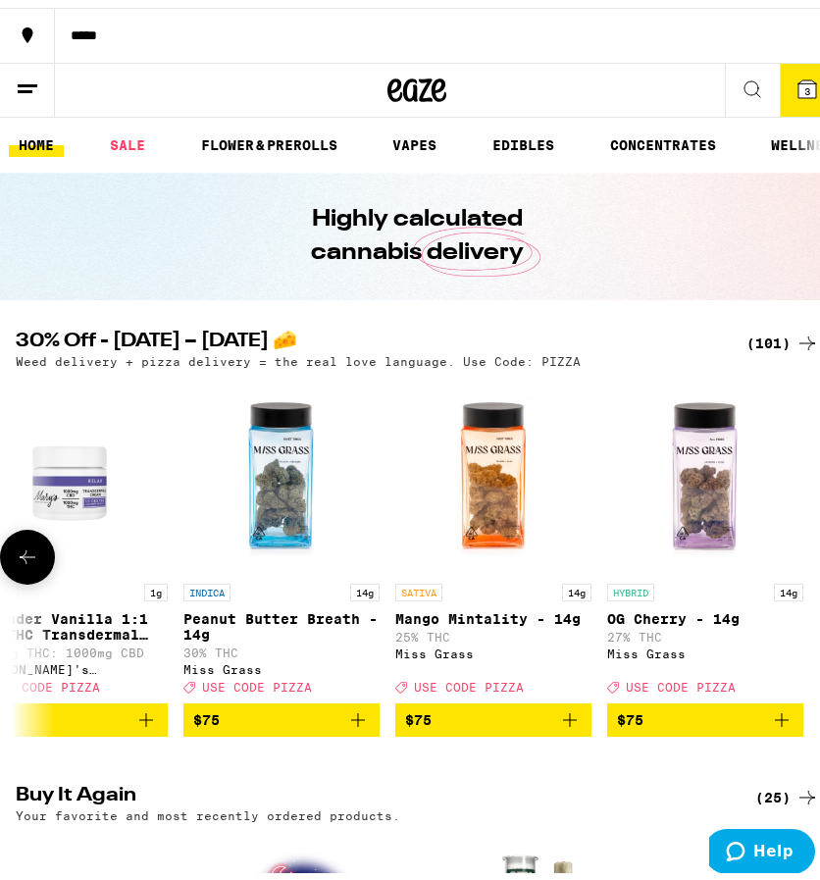
click at [790, 575] on div at bounding box center [807, 549] width 55 height 55
click at [45, 561] on button at bounding box center [27, 549] width 55 height 55
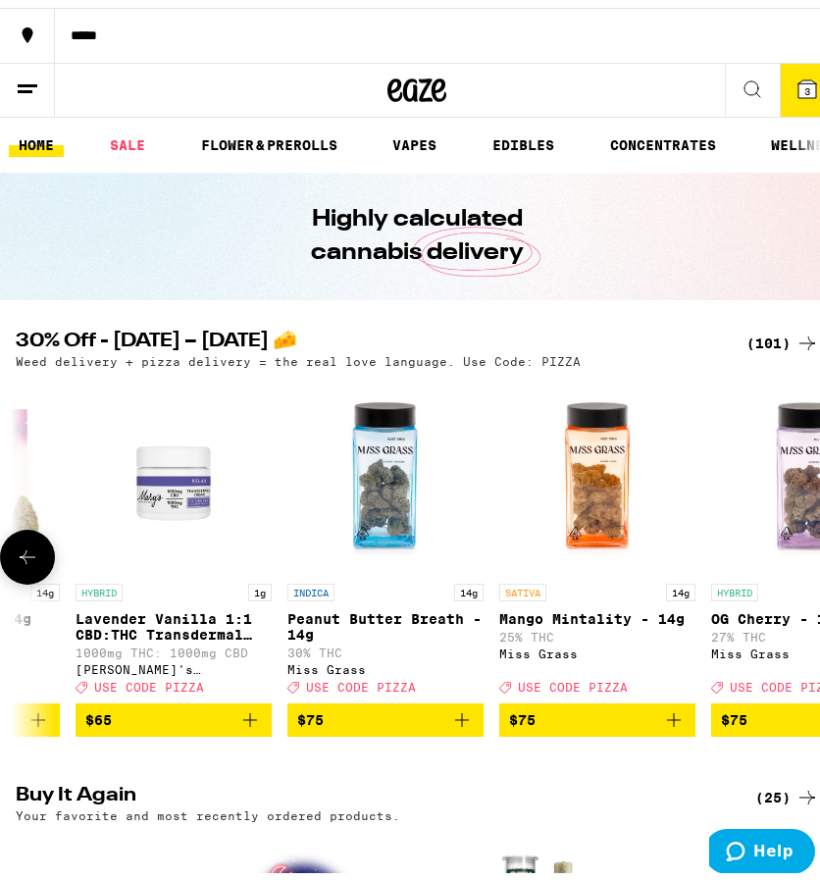
click at [45, 561] on button at bounding box center [27, 549] width 55 height 55
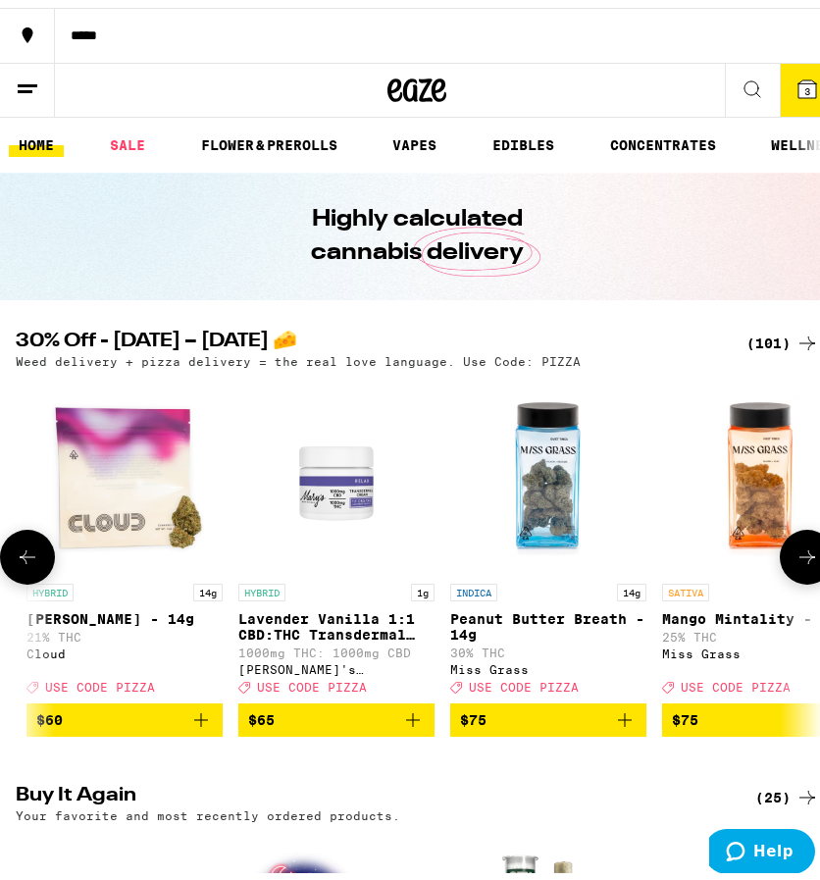
click at [45, 561] on button at bounding box center [27, 549] width 55 height 55
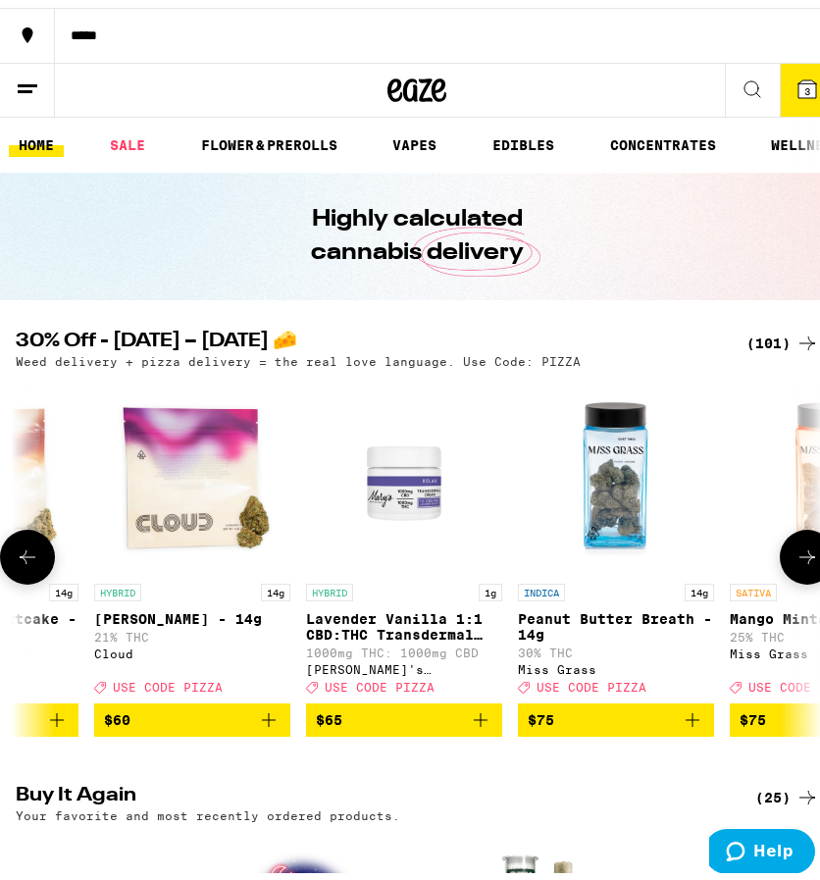
click at [45, 561] on button at bounding box center [27, 549] width 55 height 55
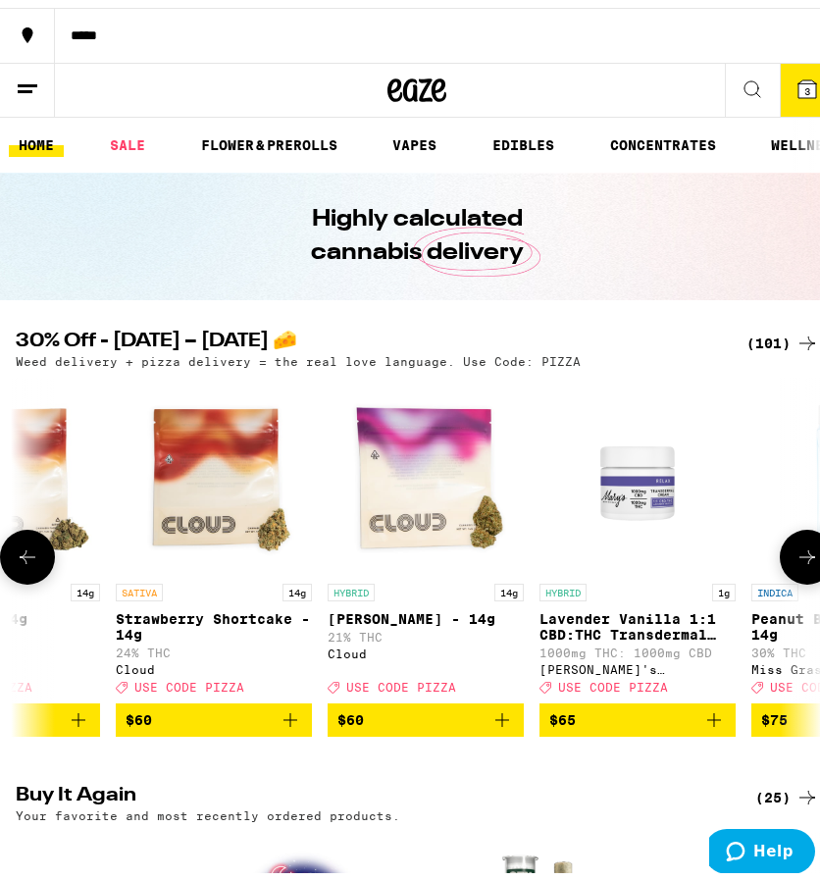
click at [45, 561] on button at bounding box center [27, 549] width 55 height 55
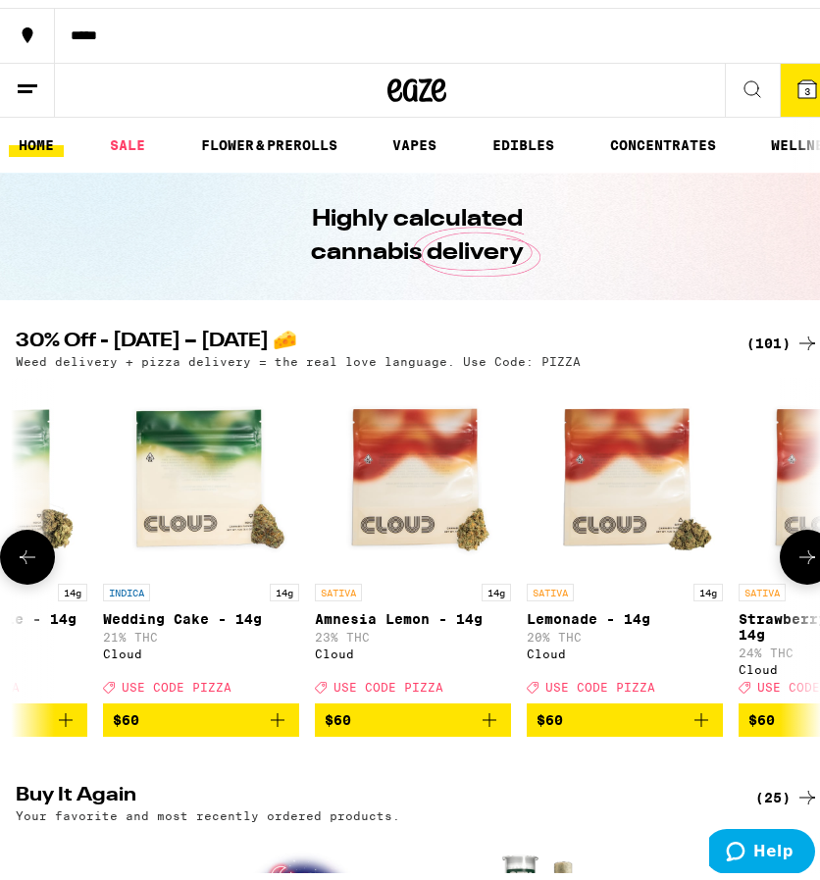
click at [45, 561] on button at bounding box center [27, 549] width 55 height 55
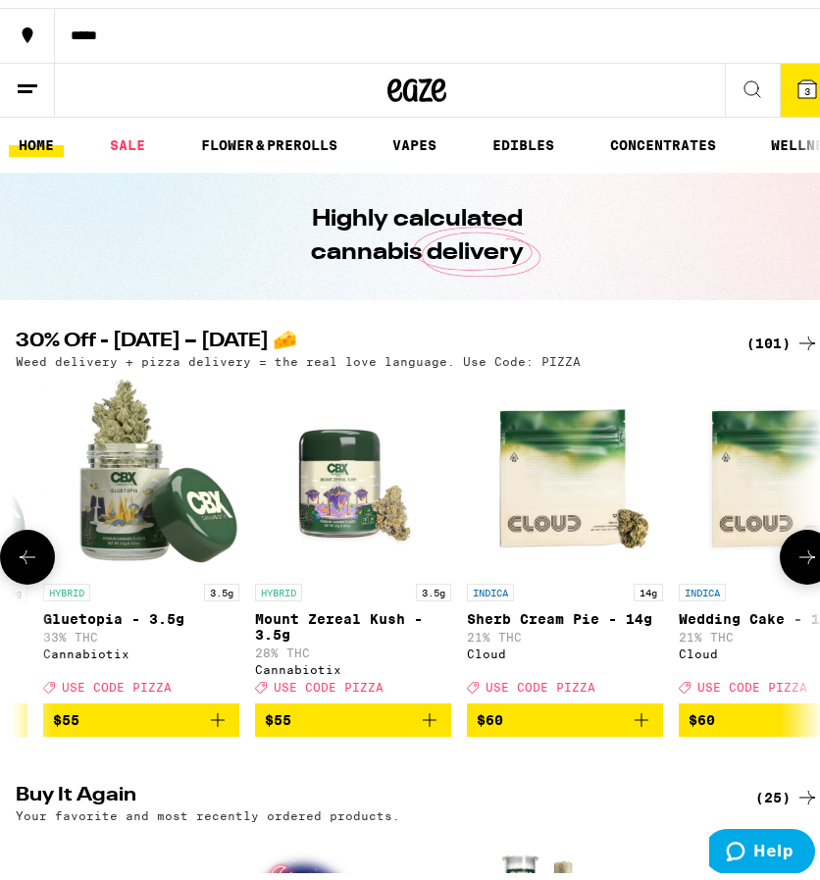
click at [28, 561] on icon at bounding box center [28, 550] width 24 height 24
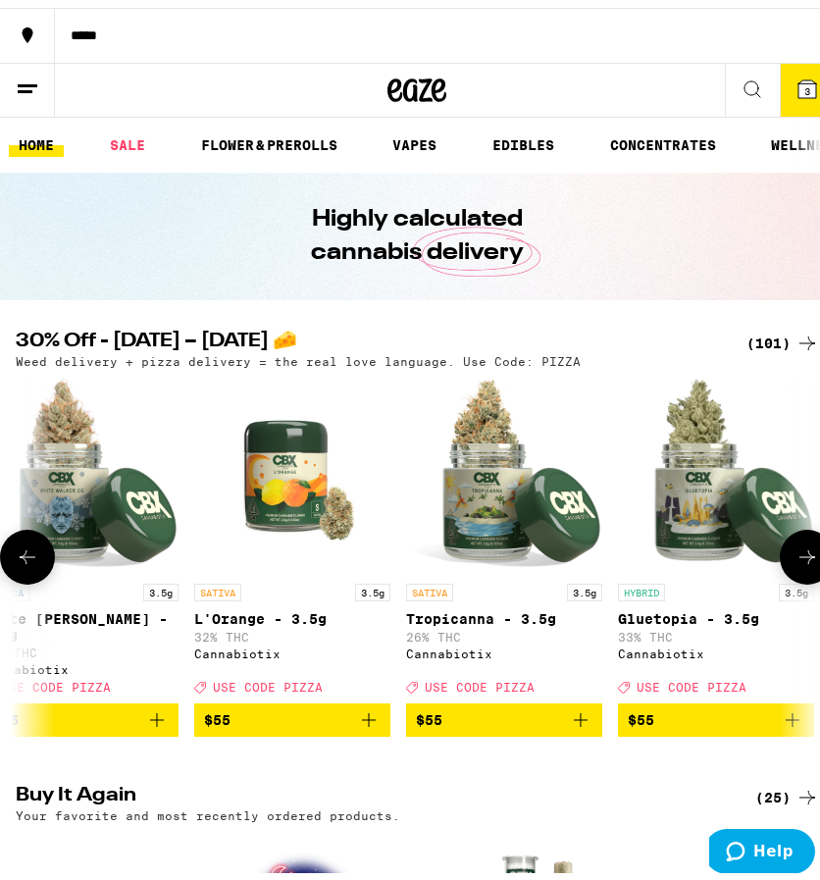
click at [28, 561] on icon at bounding box center [28, 550] width 24 height 24
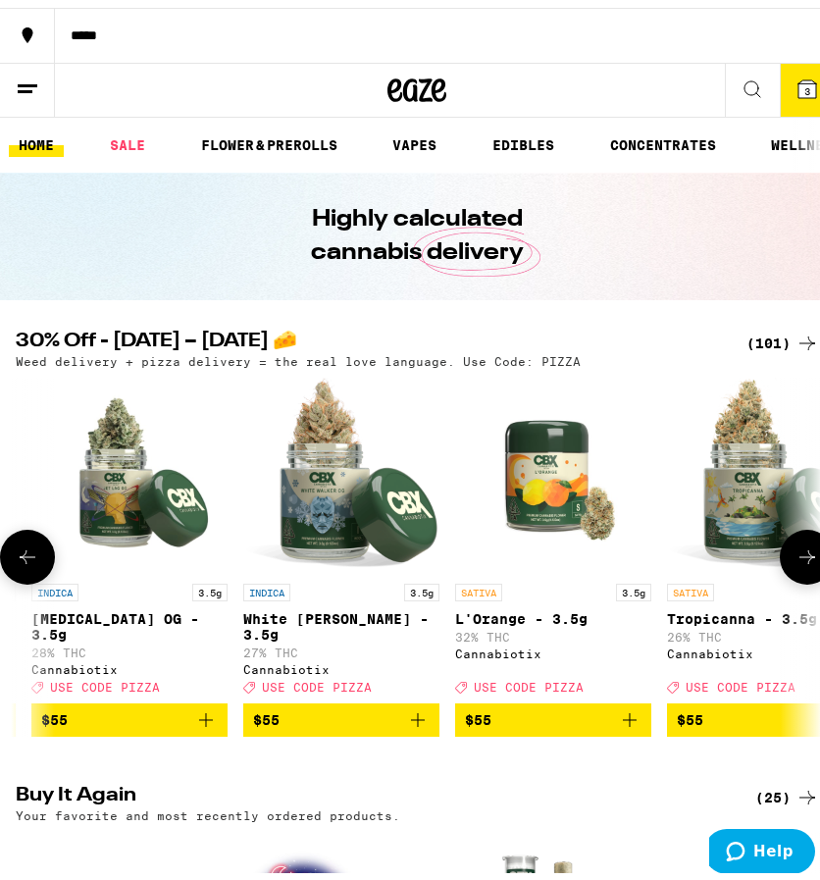
scroll to position [0, 17682]
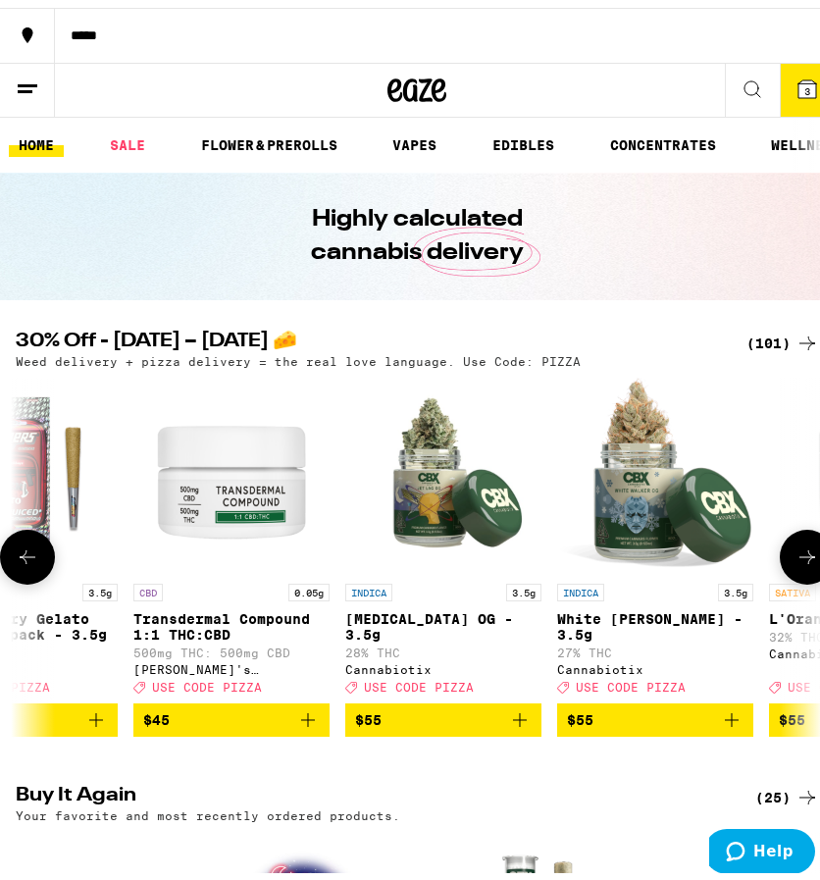
click at [735, 719] on icon "Add to bag" at bounding box center [732, 712] width 14 height 14
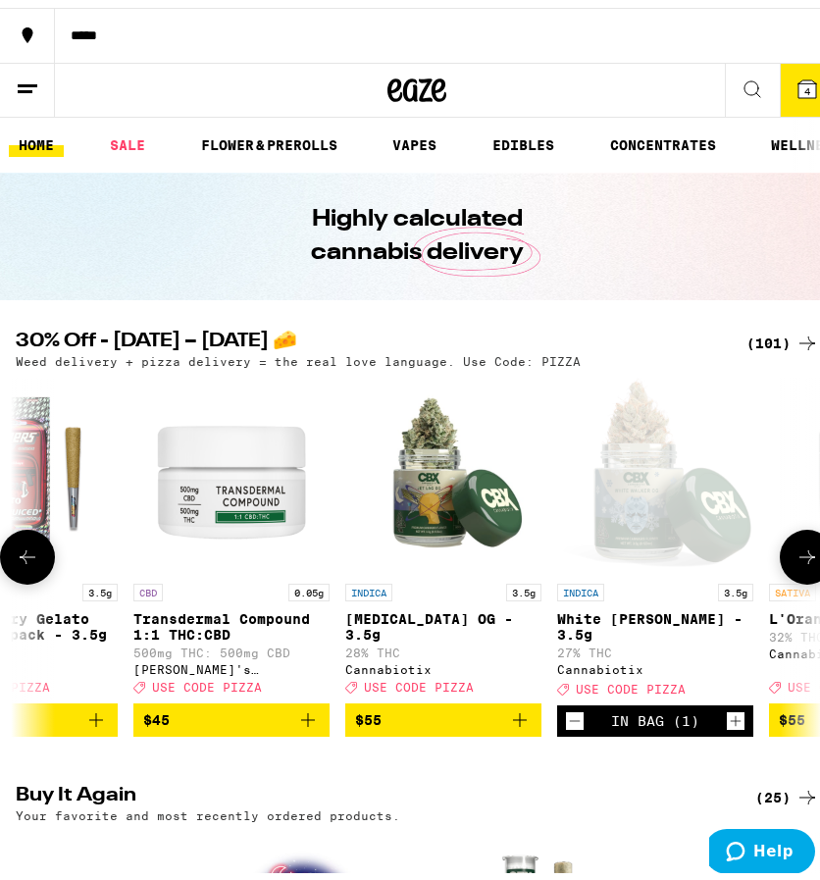
click at [29, 558] on icon at bounding box center [28, 550] width 24 height 24
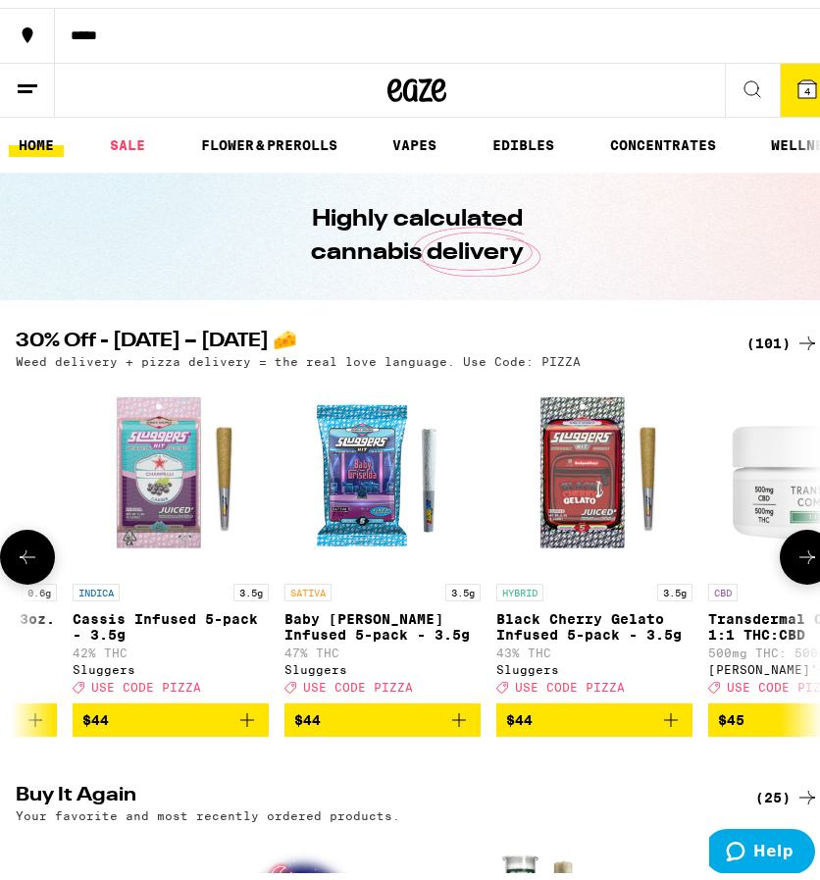
click at [29, 558] on icon at bounding box center [28, 550] width 24 height 24
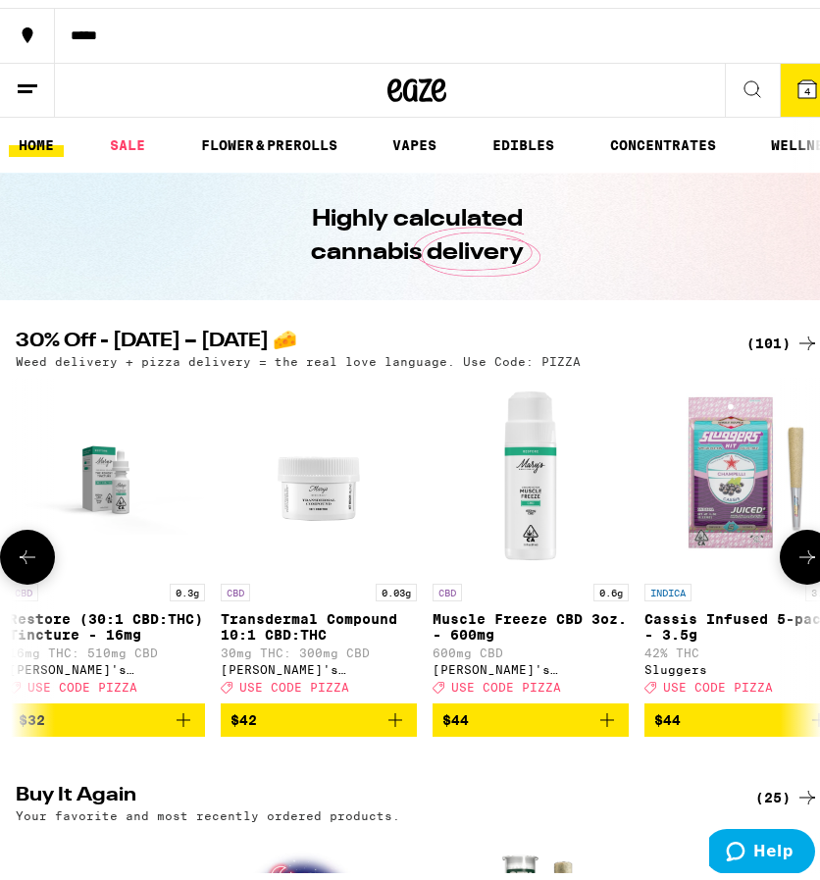
scroll to position [0, 16532]
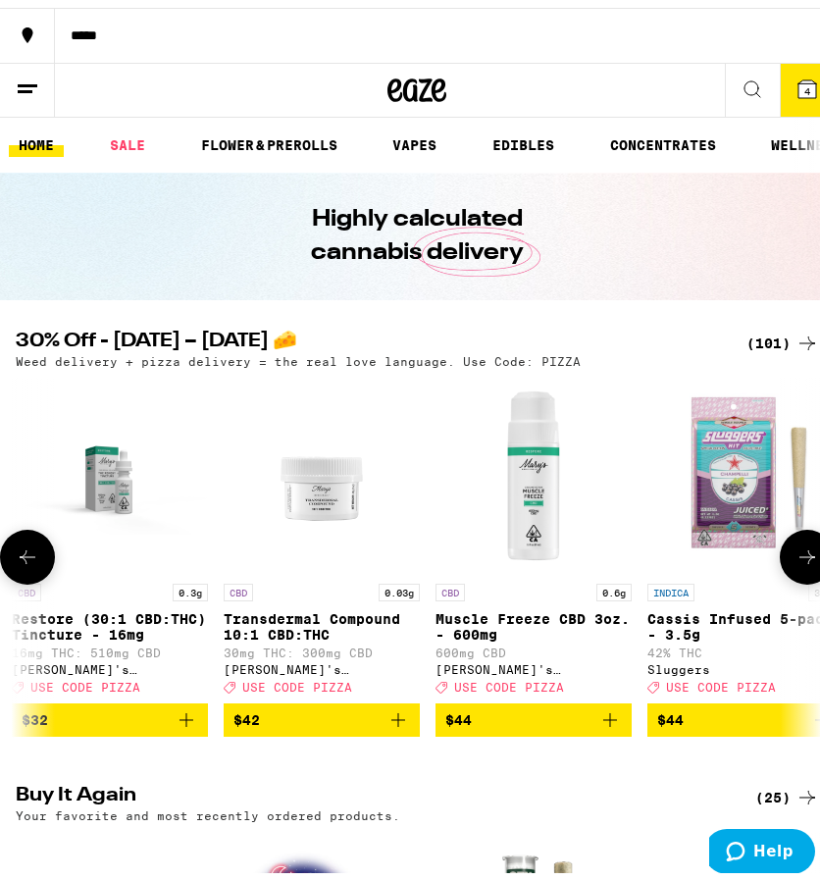
click at [29, 558] on icon at bounding box center [28, 550] width 24 height 24
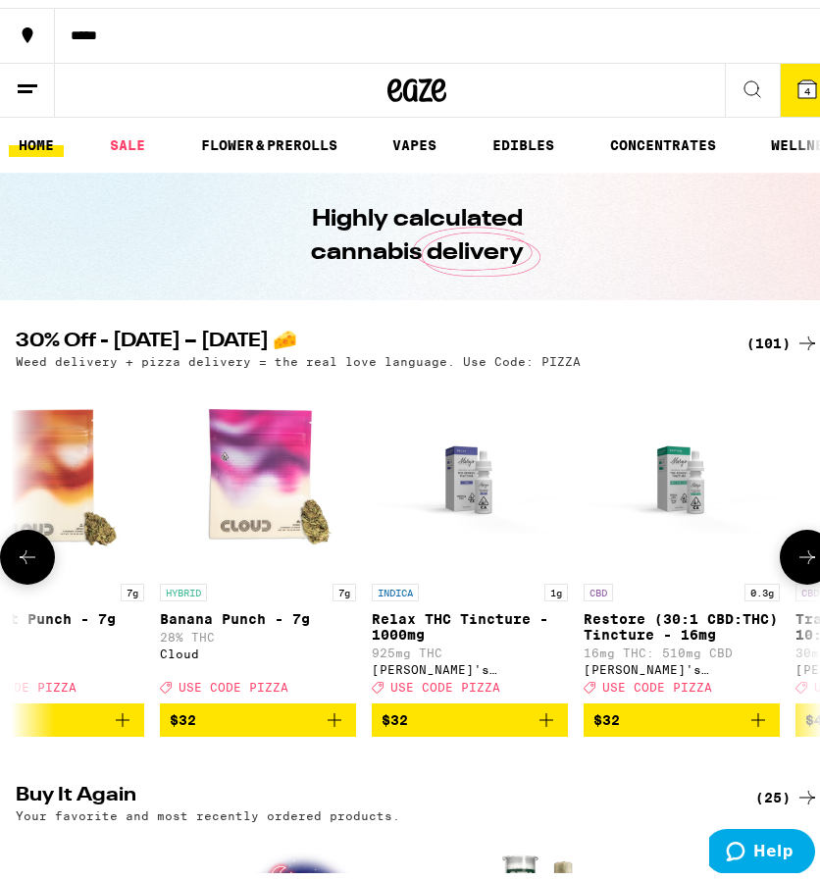
scroll to position [0, 15957]
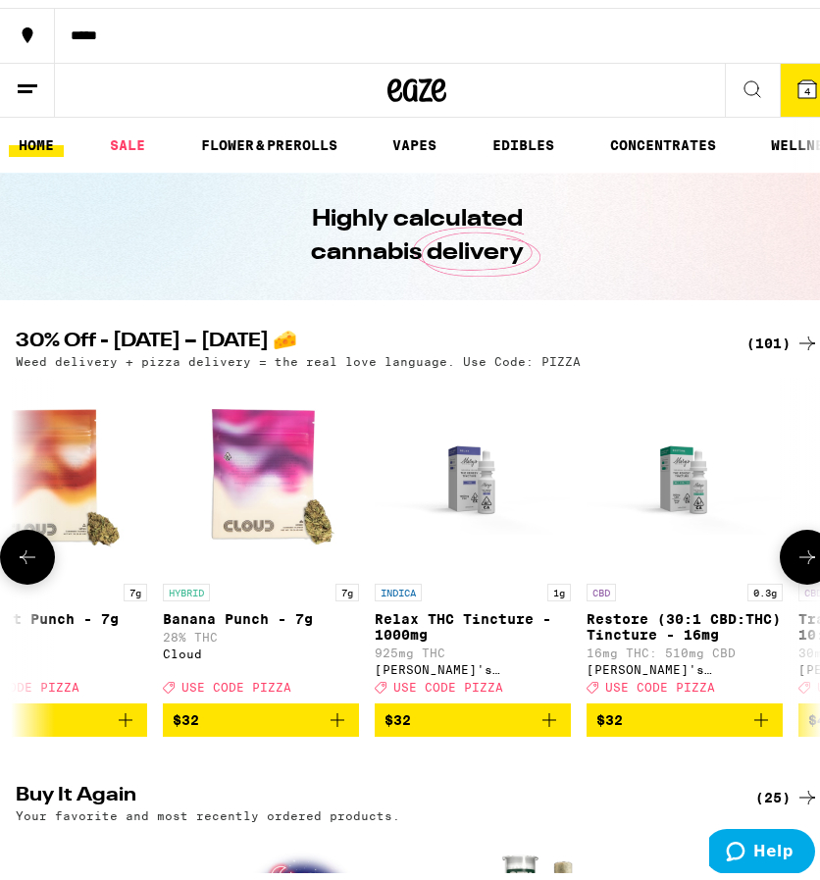
click at [29, 558] on icon at bounding box center [28, 550] width 24 height 24
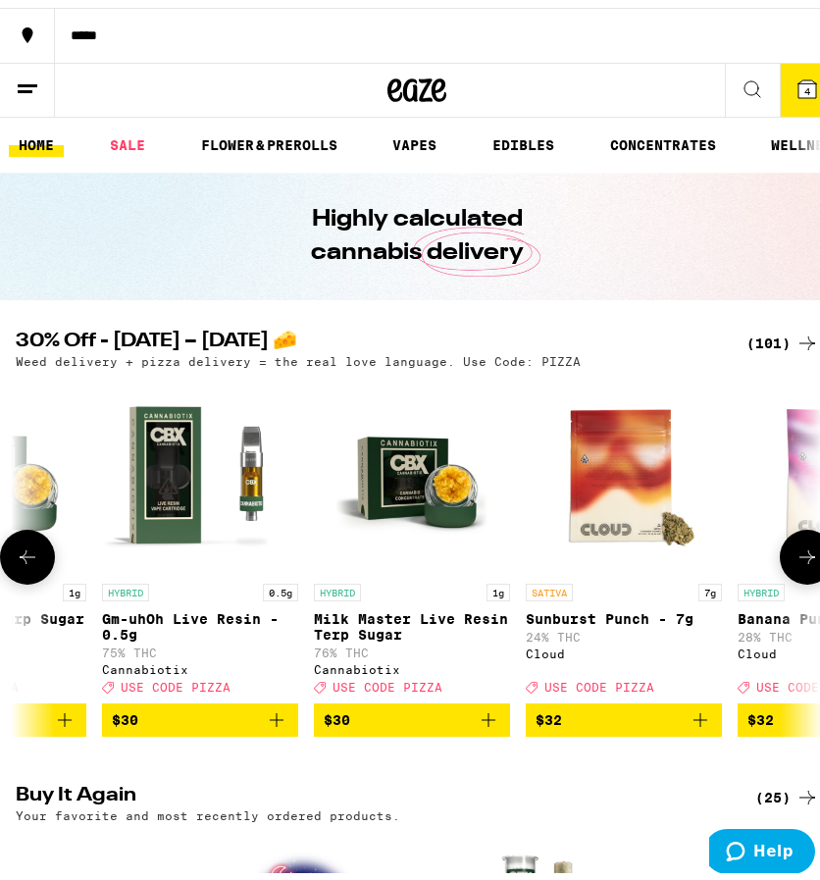
click at [29, 558] on icon at bounding box center [28, 550] width 24 height 24
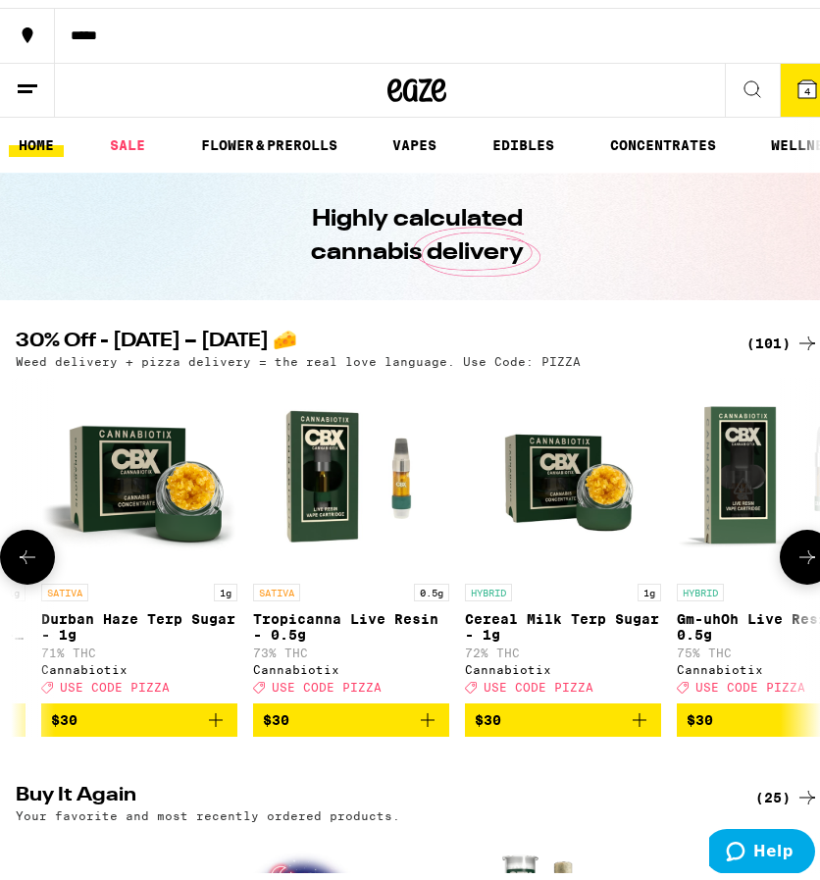
click at [29, 558] on icon at bounding box center [28, 550] width 24 height 24
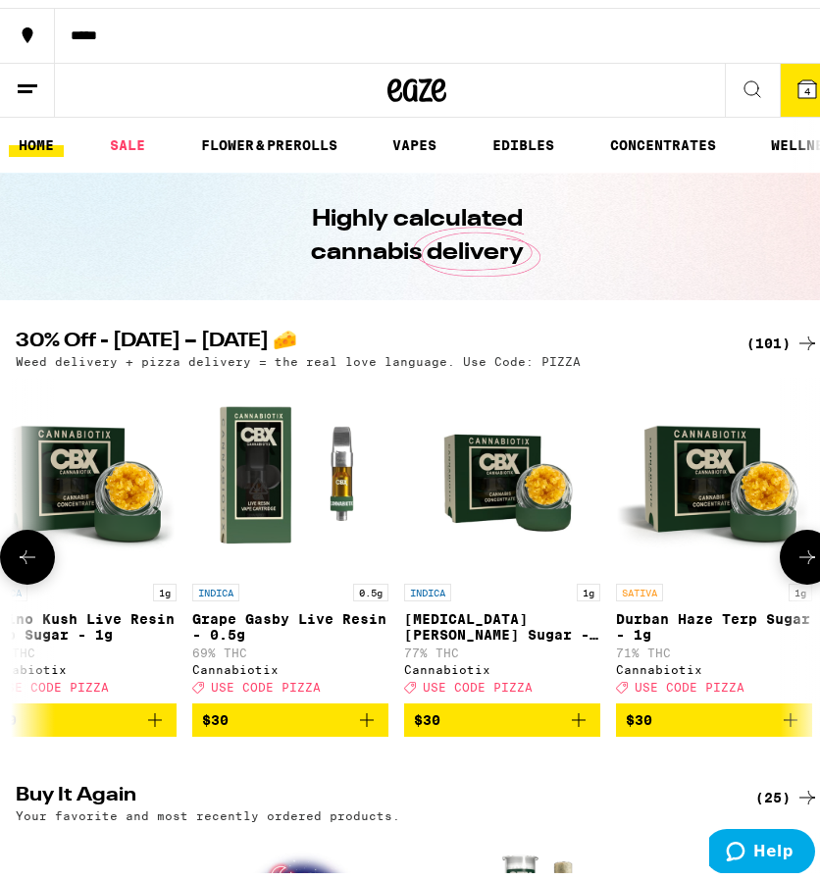
click at [29, 558] on icon at bounding box center [28, 550] width 24 height 24
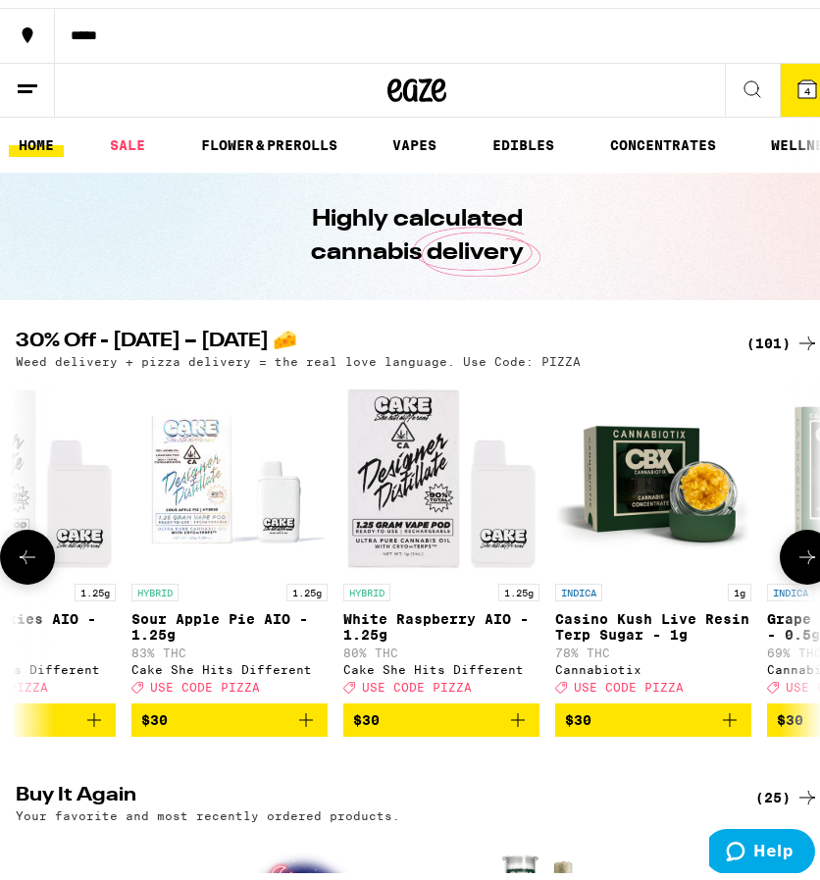
click at [29, 558] on icon at bounding box center [28, 550] width 24 height 24
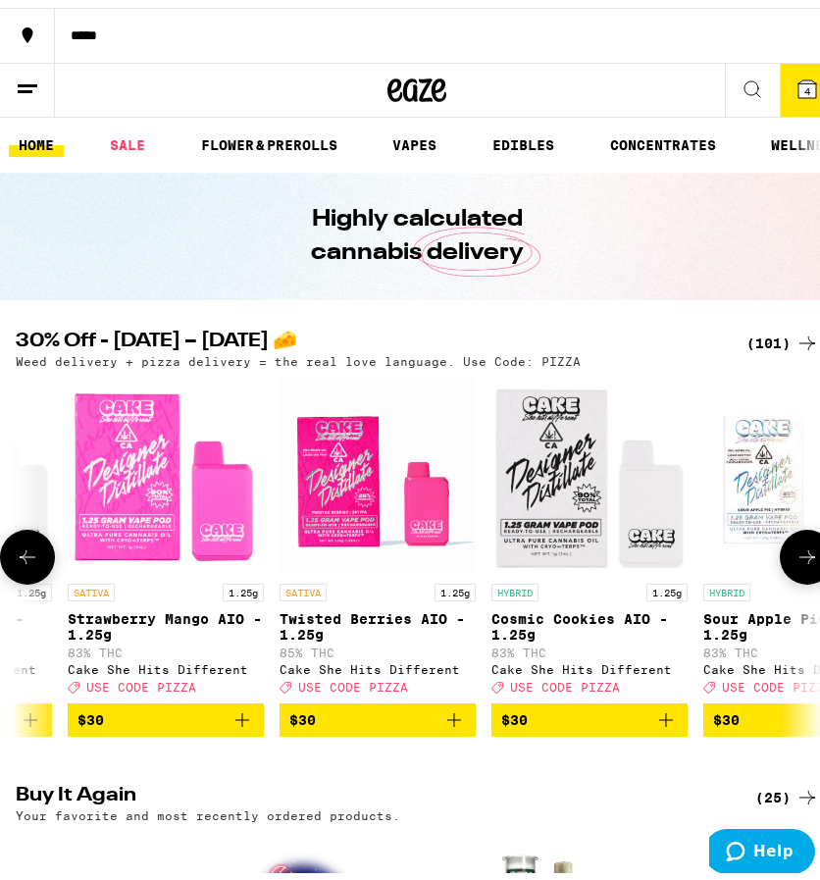
scroll to position [0, 13083]
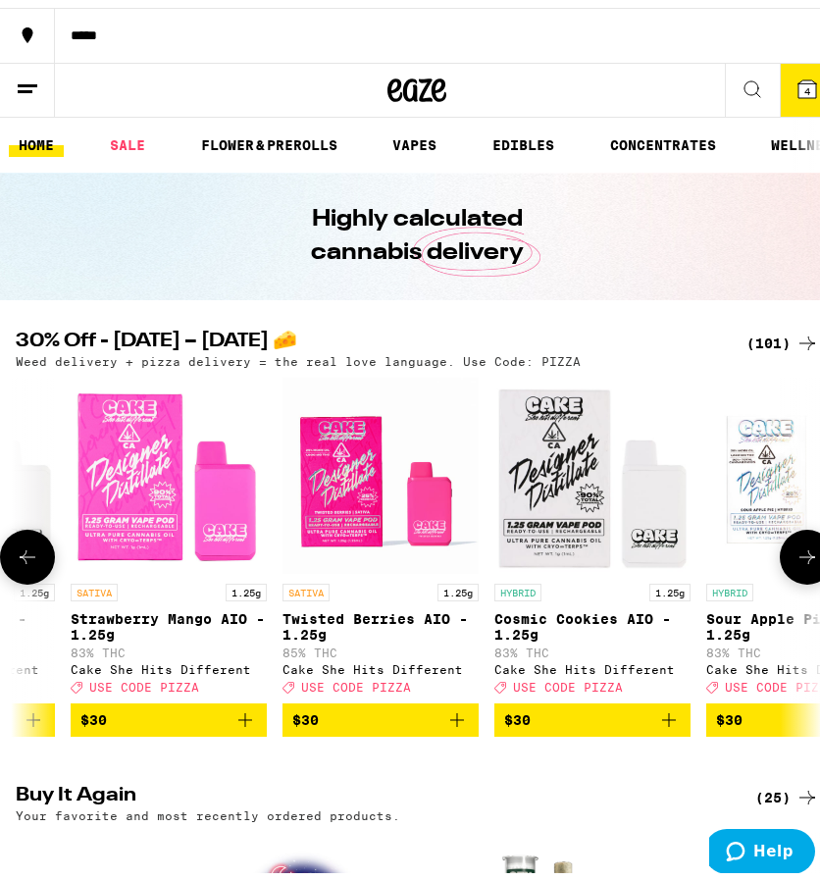
click at [796, 556] on icon at bounding box center [808, 550] width 24 height 24
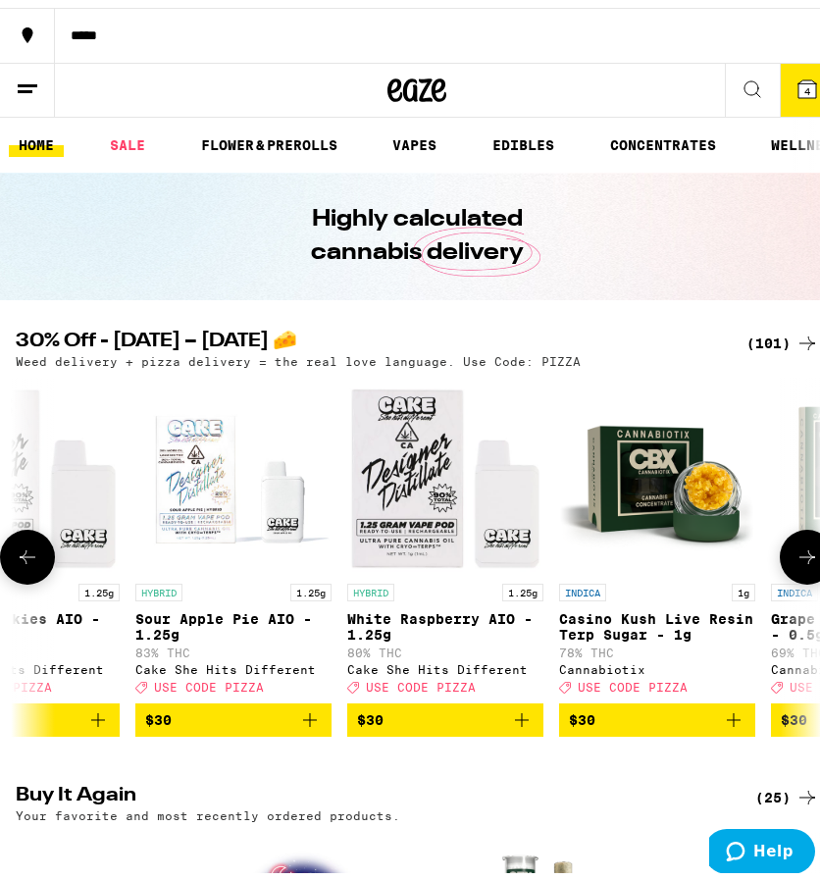
scroll to position [0, 13657]
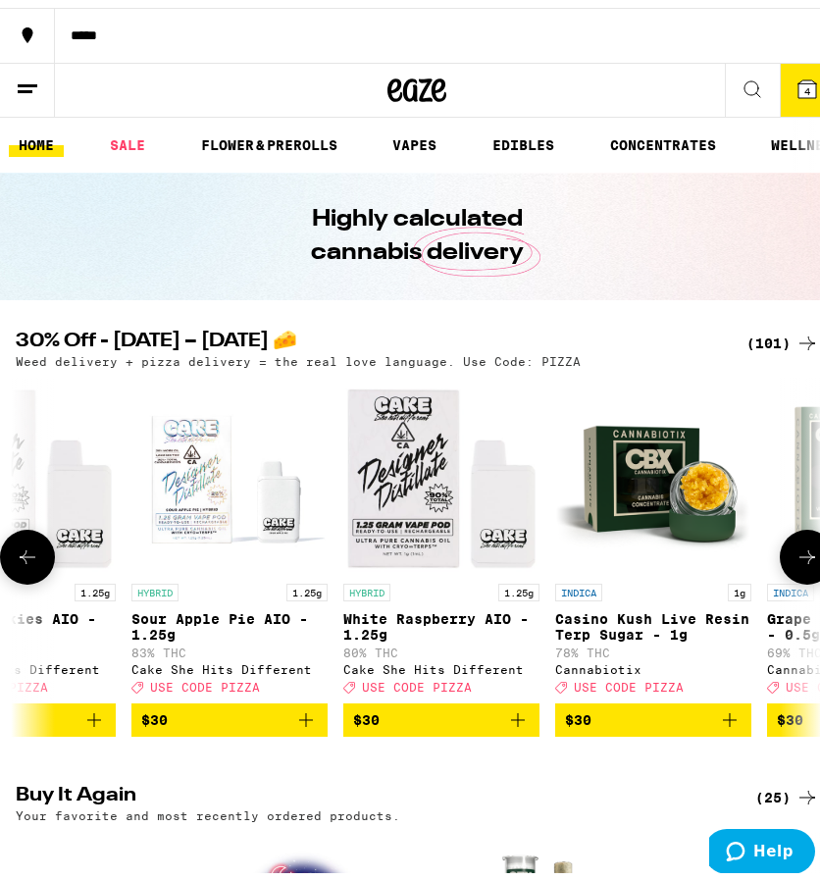
click at [796, 556] on icon at bounding box center [808, 550] width 24 height 24
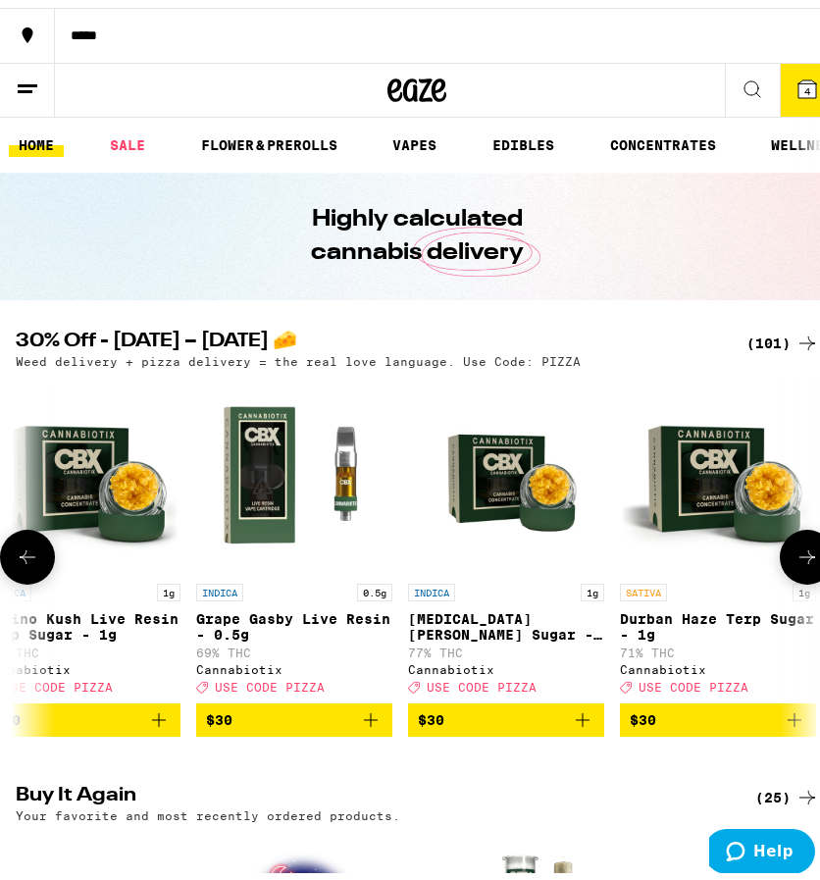
scroll to position [0, 14232]
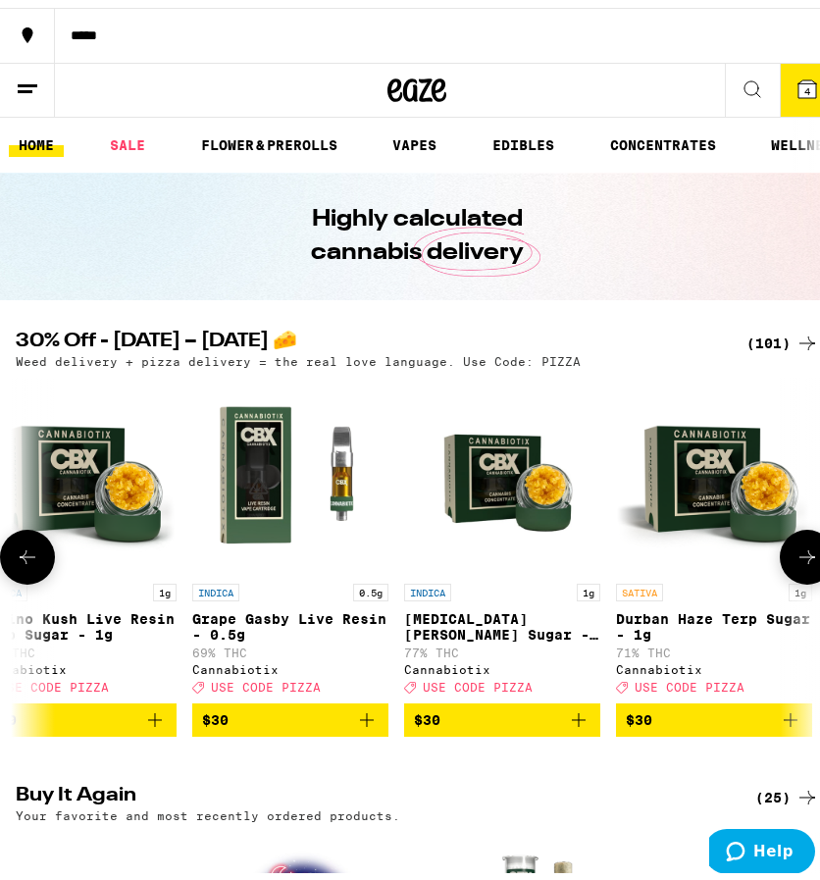
click at [25, 561] on icon at bounding box center [28, 550] width 24 height 24
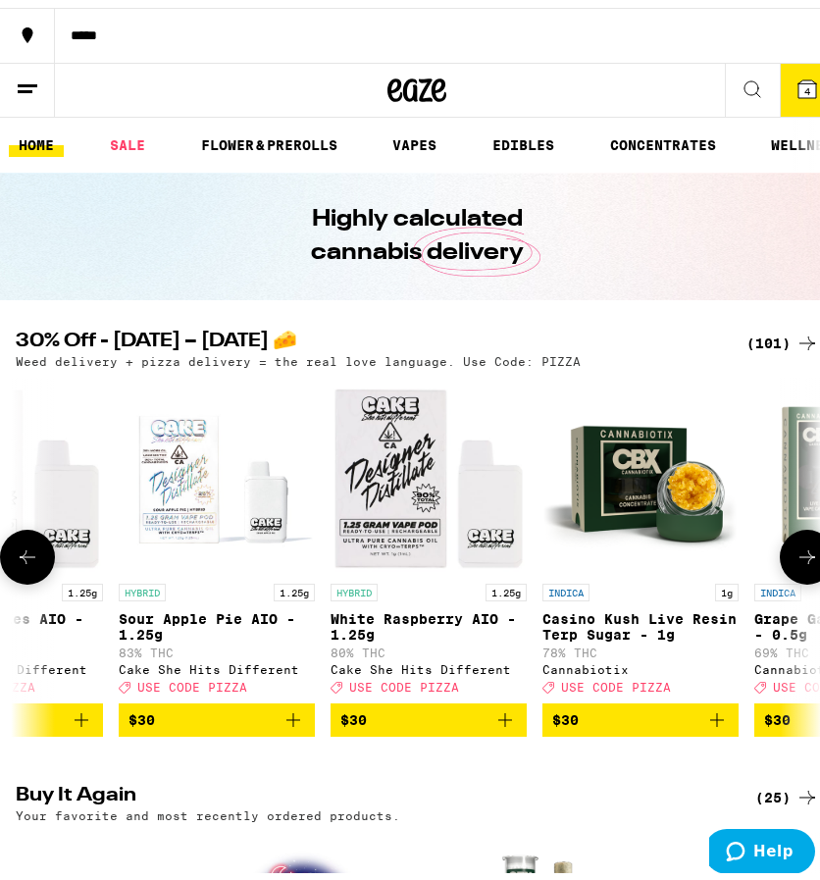
scroll to position [0, 13657]
